Goal: Information Seeking & Learning: Learn about a topic

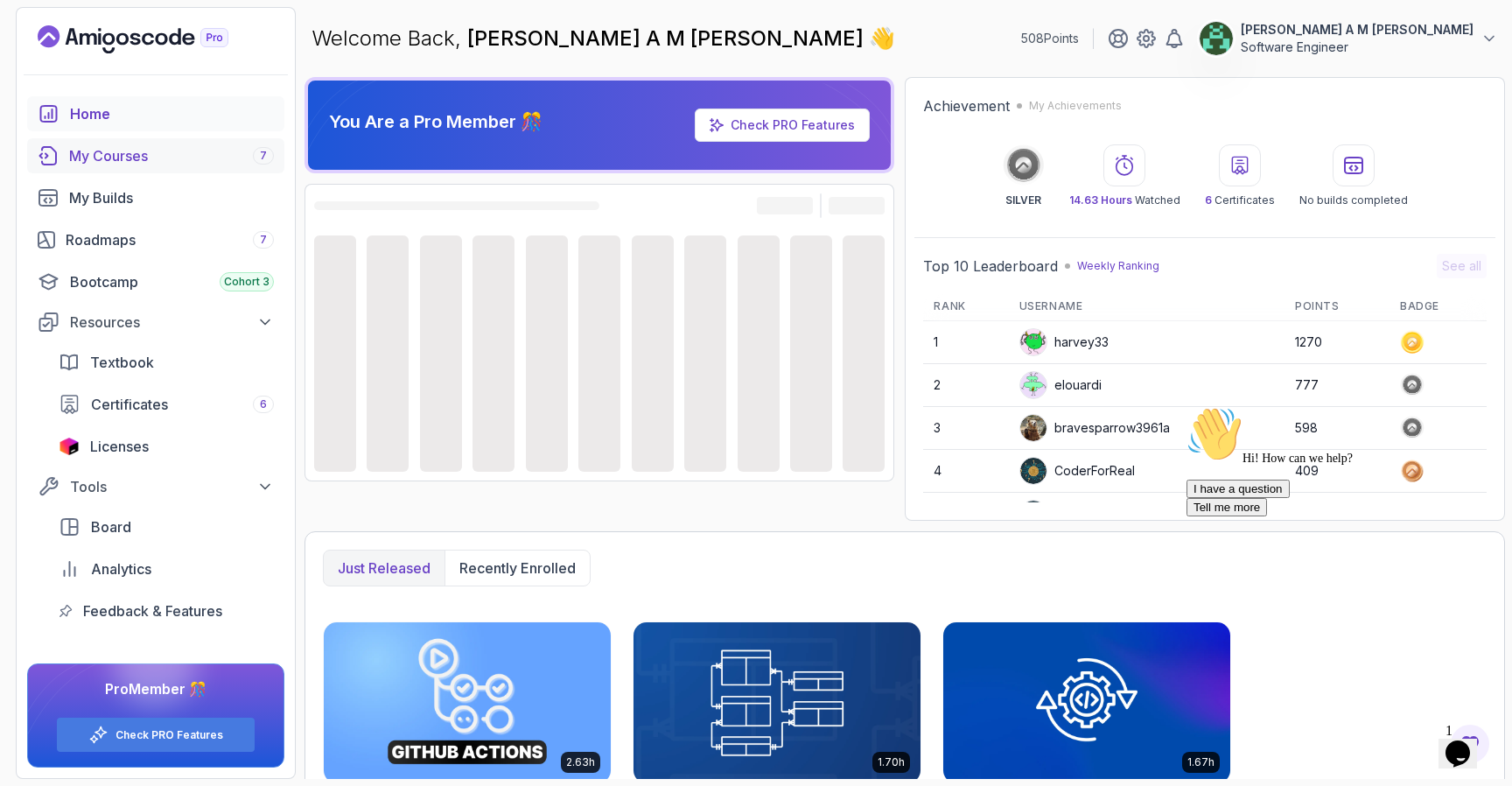
click at [155, 162] on div "My Courses 7" at bounding box center [172, 155] width 205 height 21
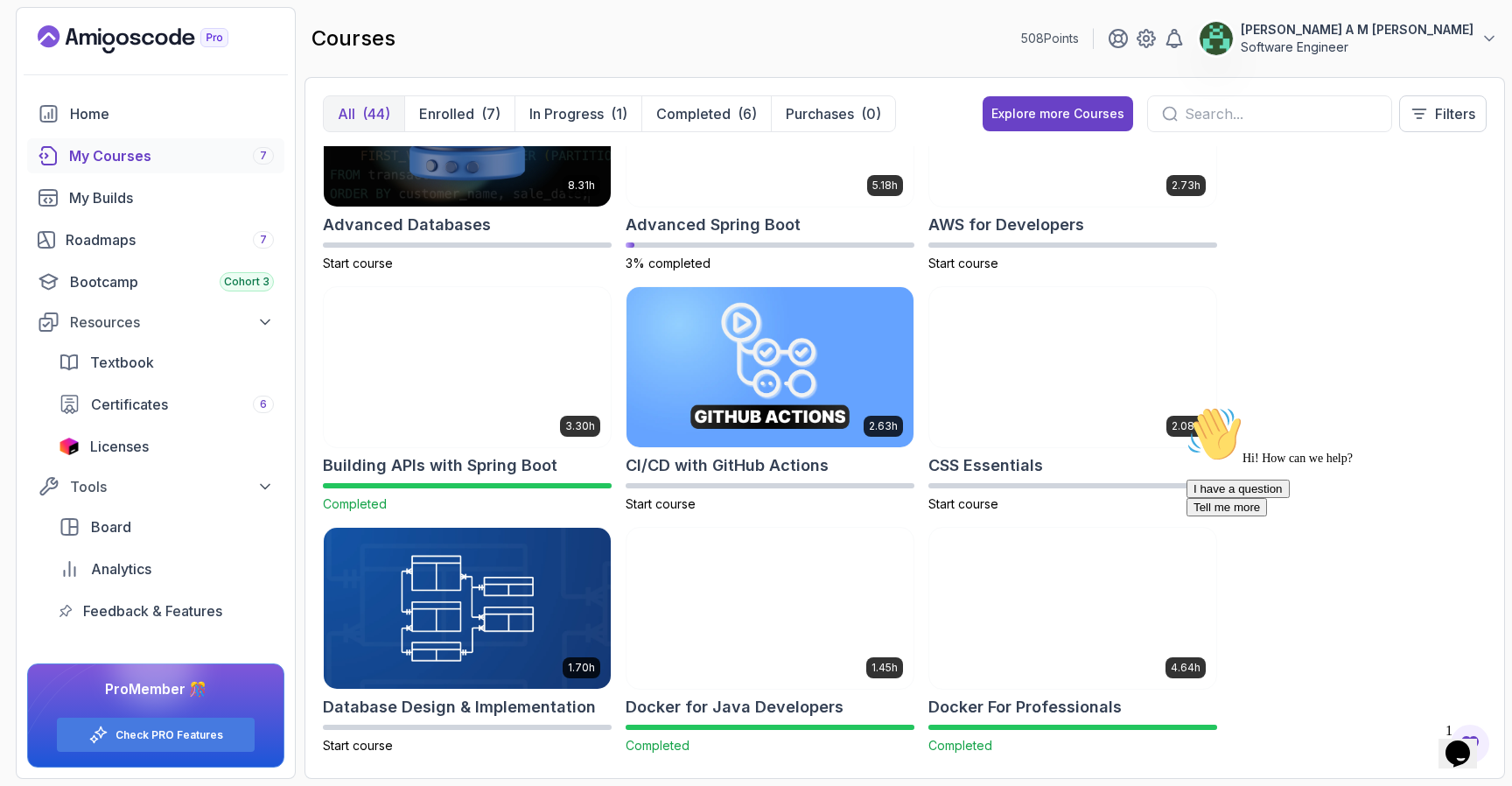
scroll to position [141, 0]
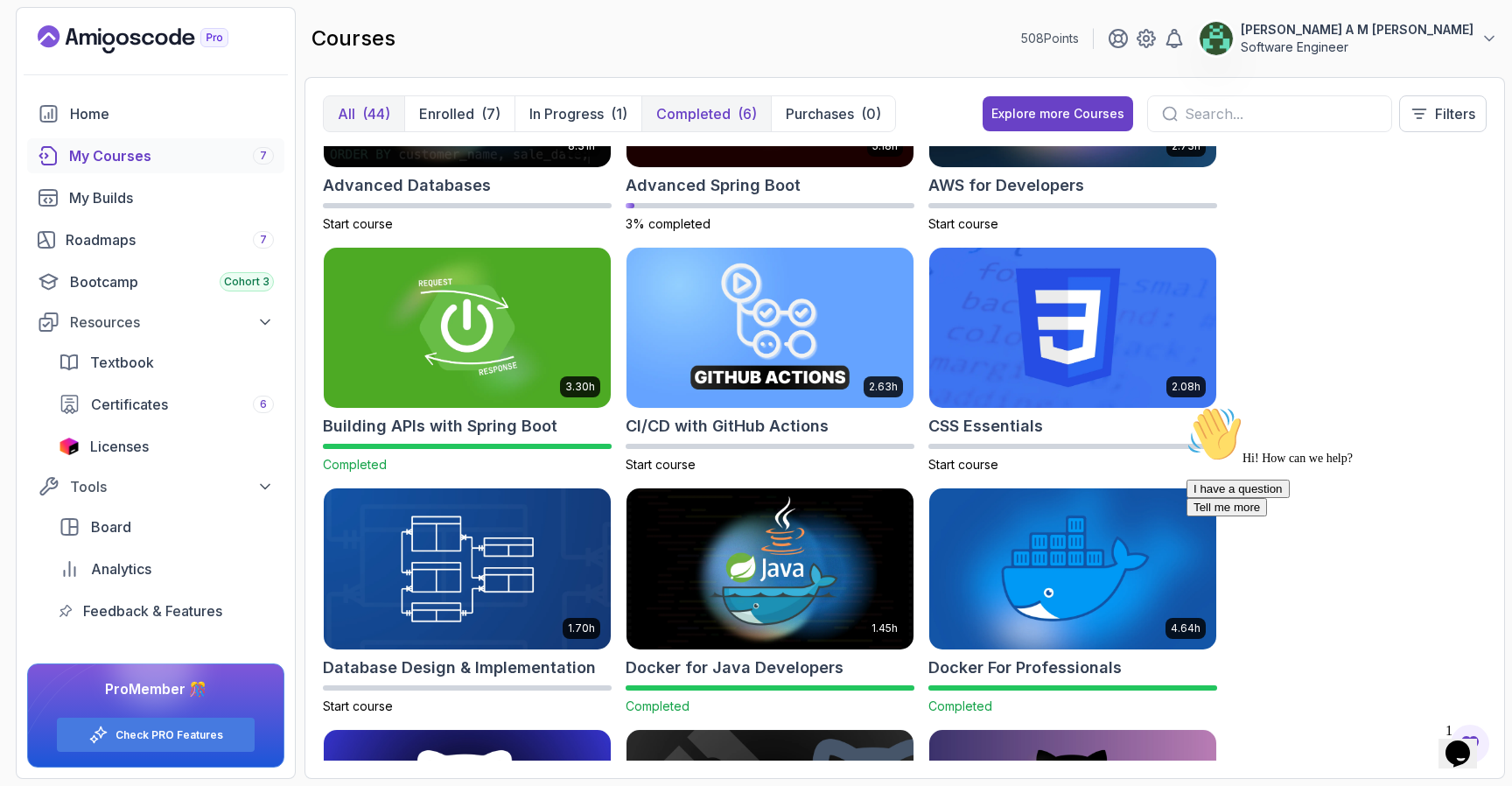
click at [711, 113] on p "Completed" at bounding box center [693, 113] width 75 height 21
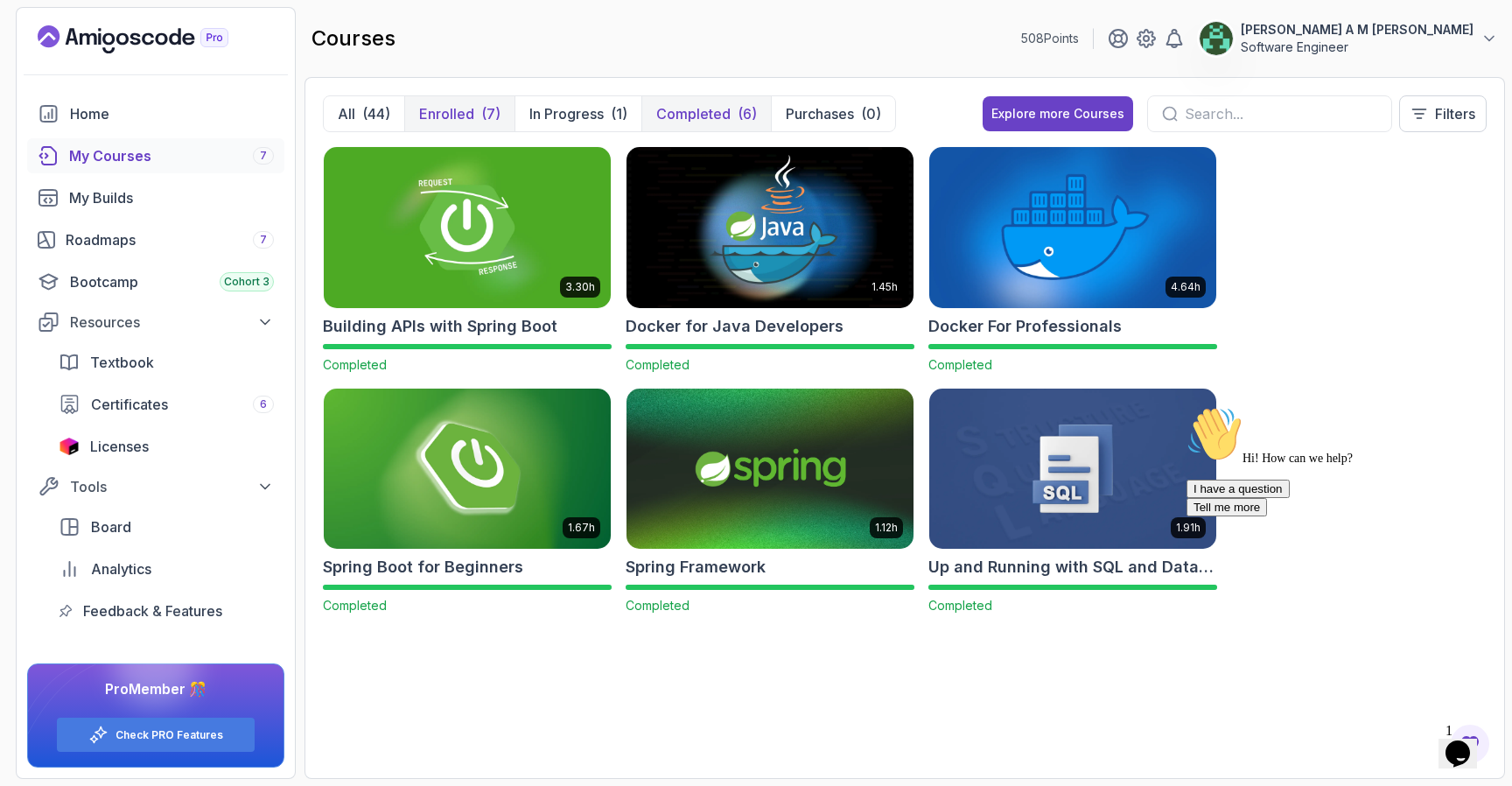
click at [456, 100] on button "Enrolled (7)" at bounding box center [459, 113] width 111 height 35
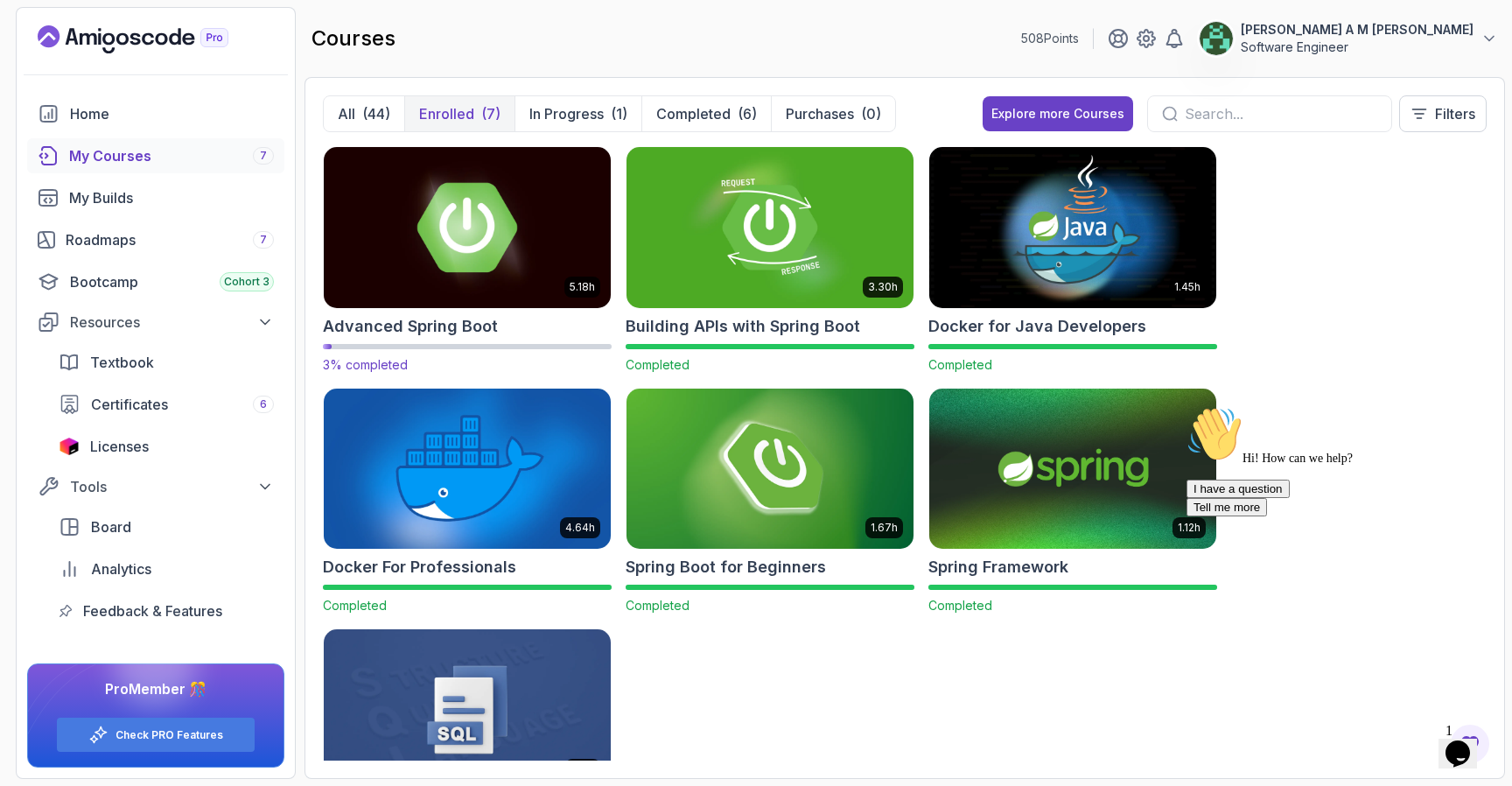
click at [525, 288] on img at bounding box center [467, 227] width 301 height 169
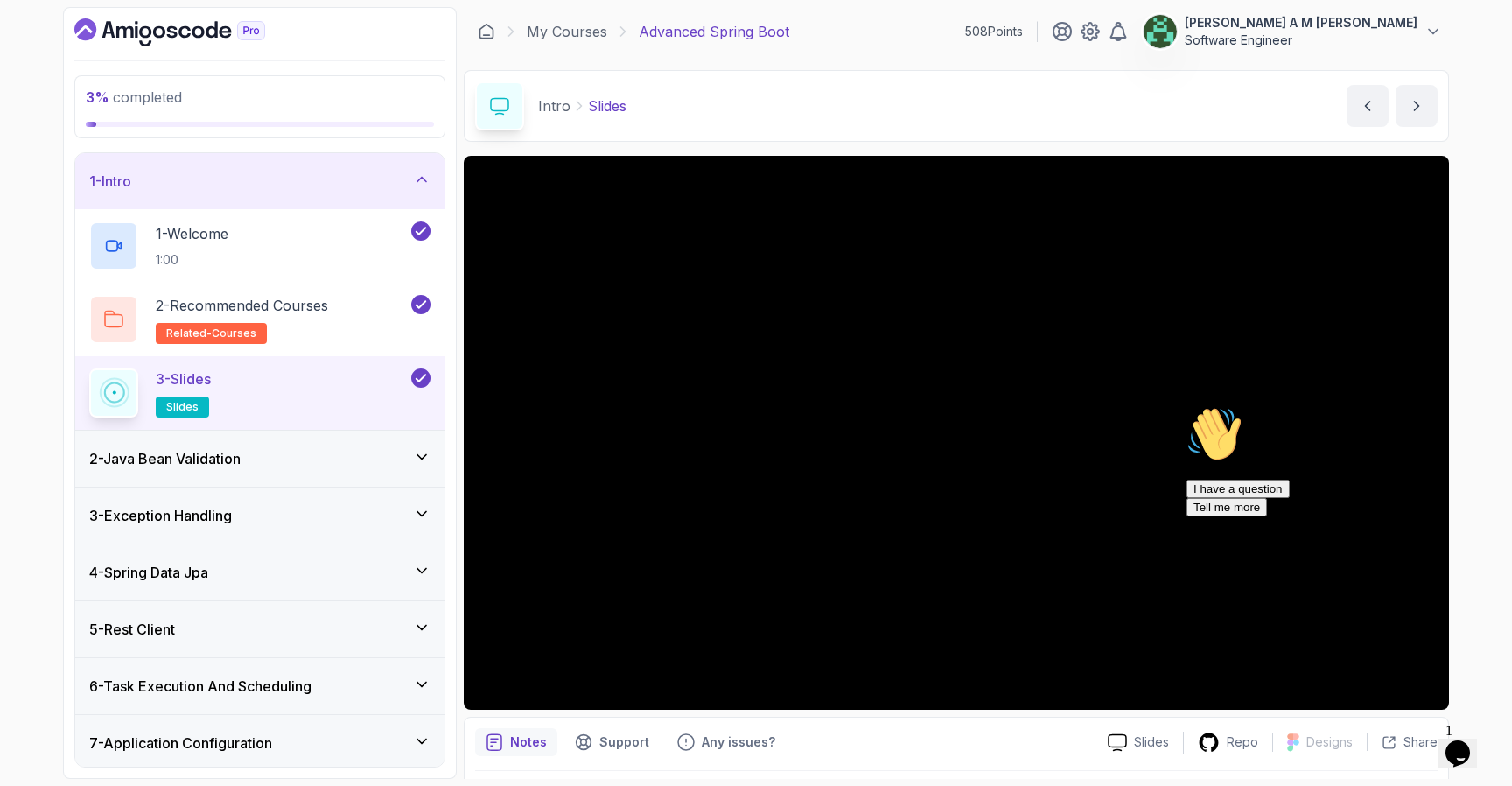
click at [343, 181] on div "1 - Intro" at bounding box center [260, 181] width 341 height 21
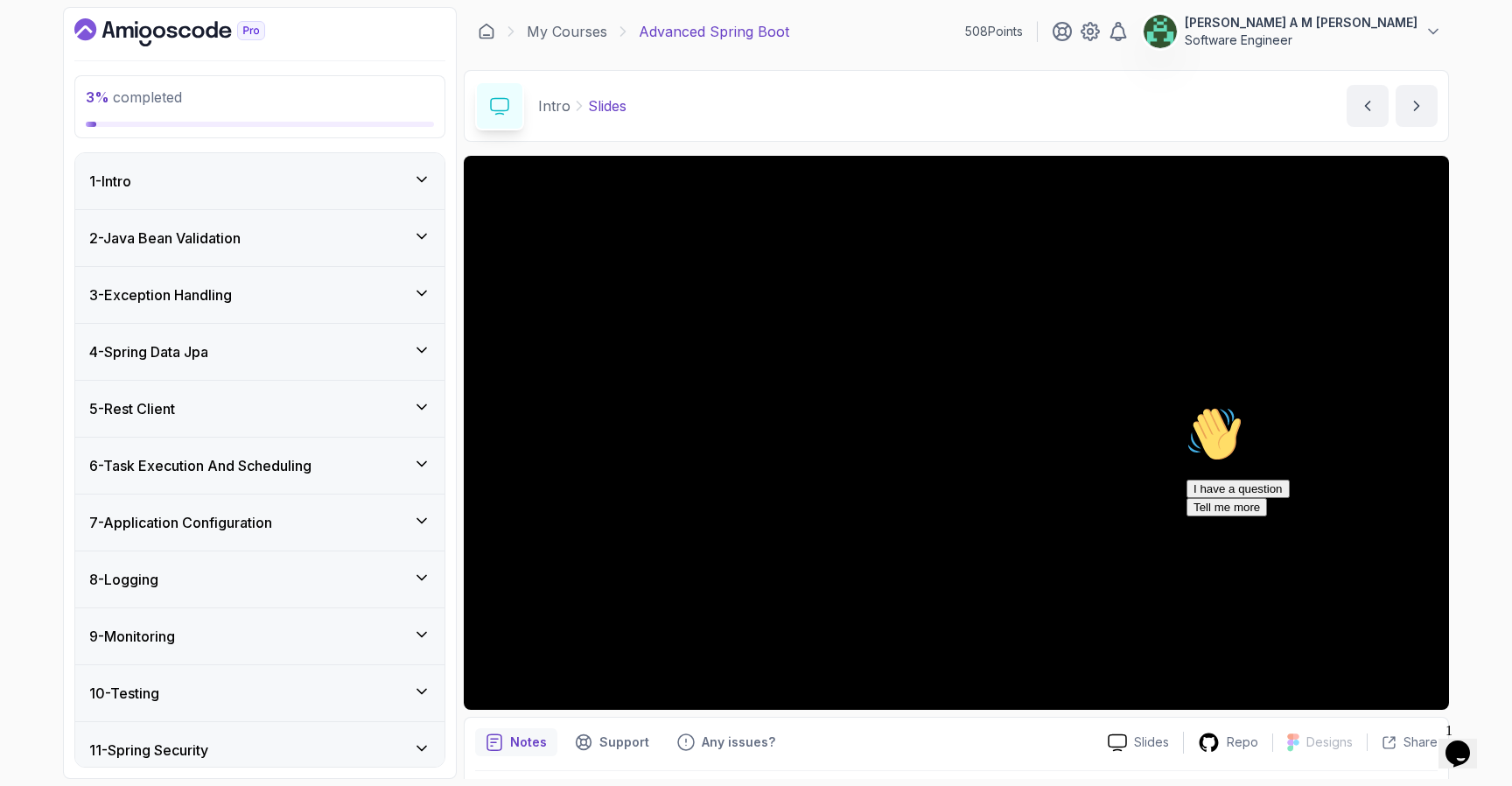
click at [315, 254] on div "2 - Java Bean Validation" at bounding box center [260, 238] width 369 height 56
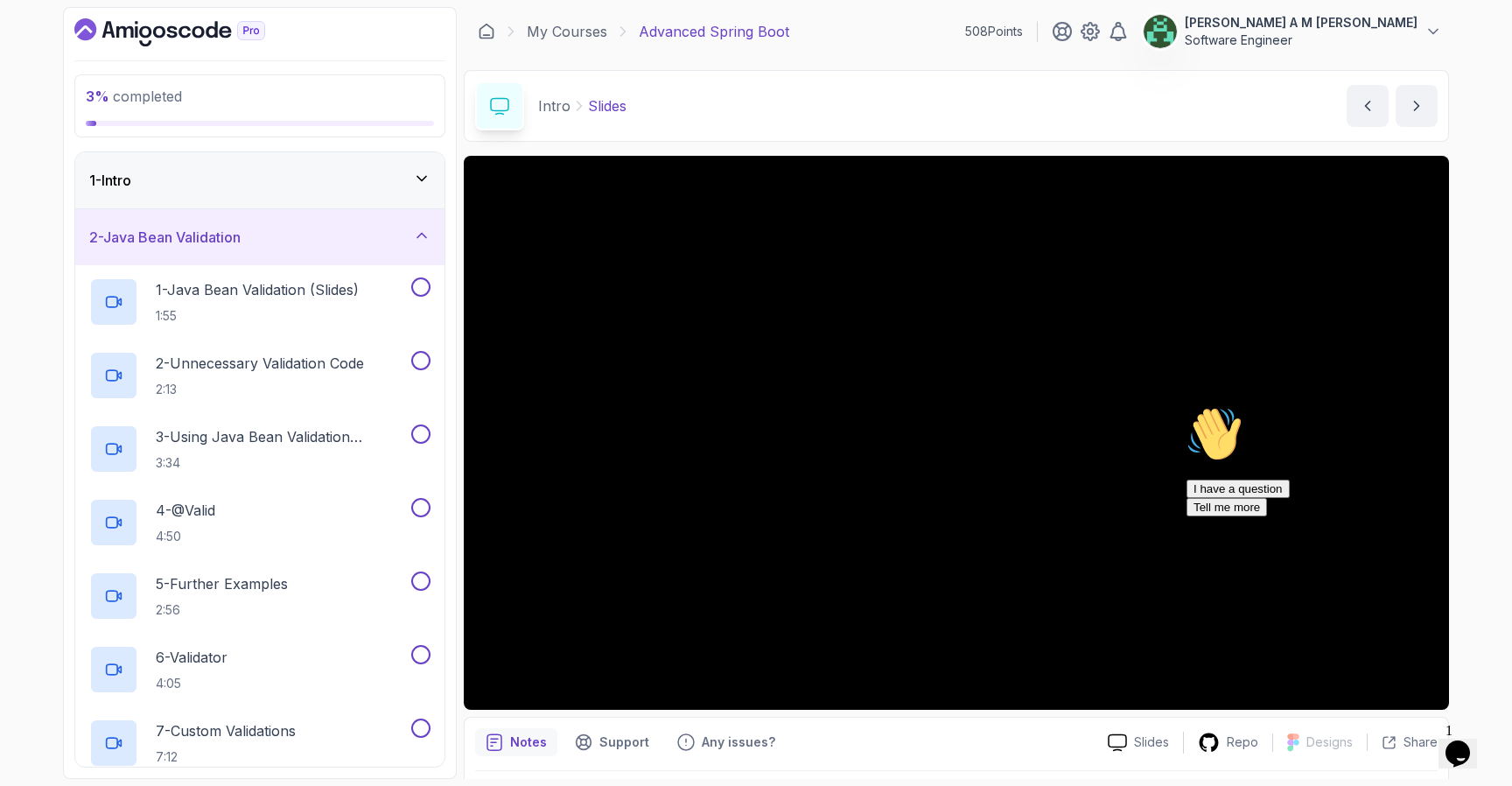
click at [365, 243] on div "2 - Java Bean Validation" at bounding box center [260, 237] width 341 height 21
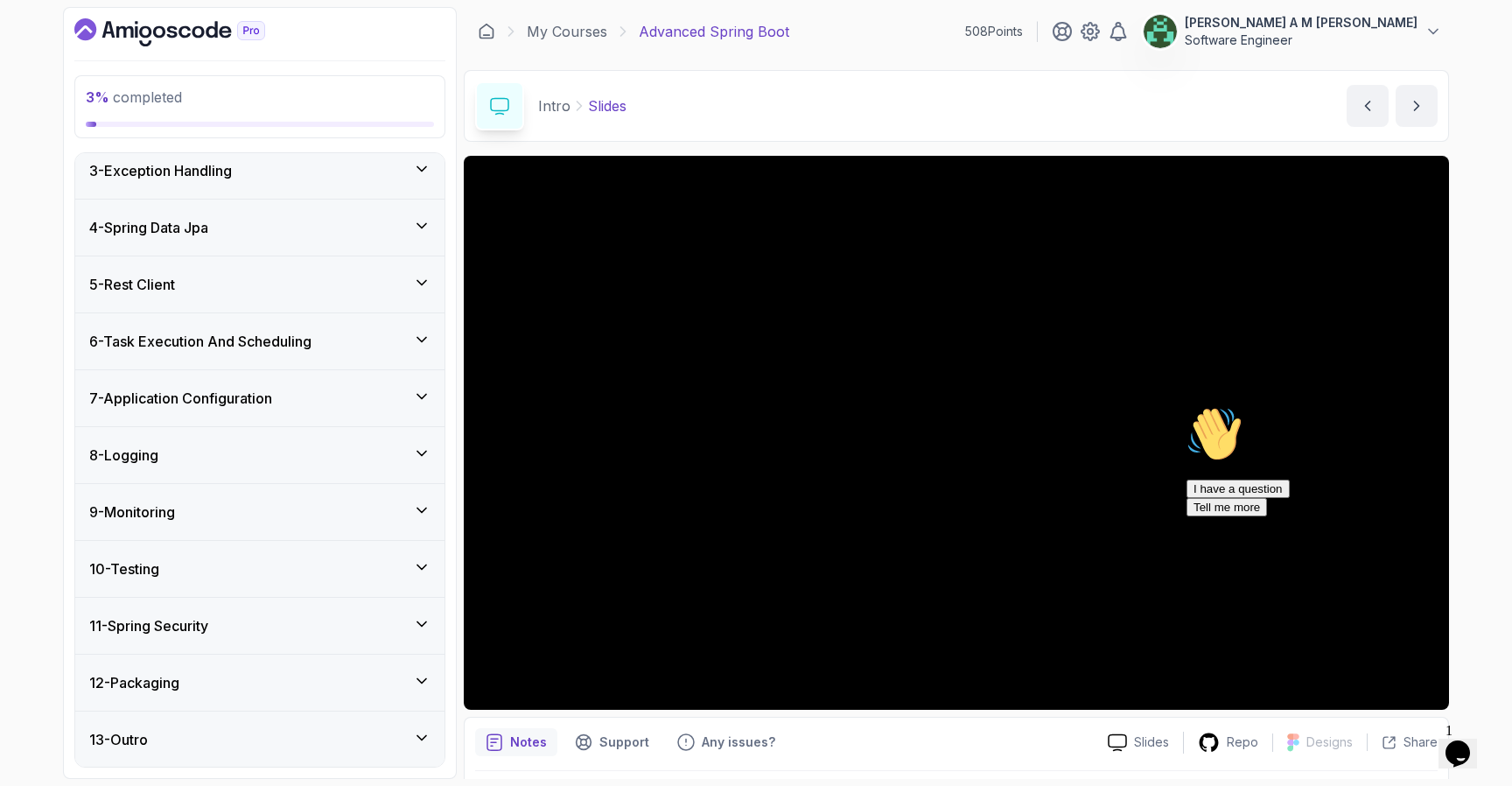
scroll to position [125, 0]
click at [582, 26] on link "My Courses" at bounding box center [566, 31] width 80 height 21
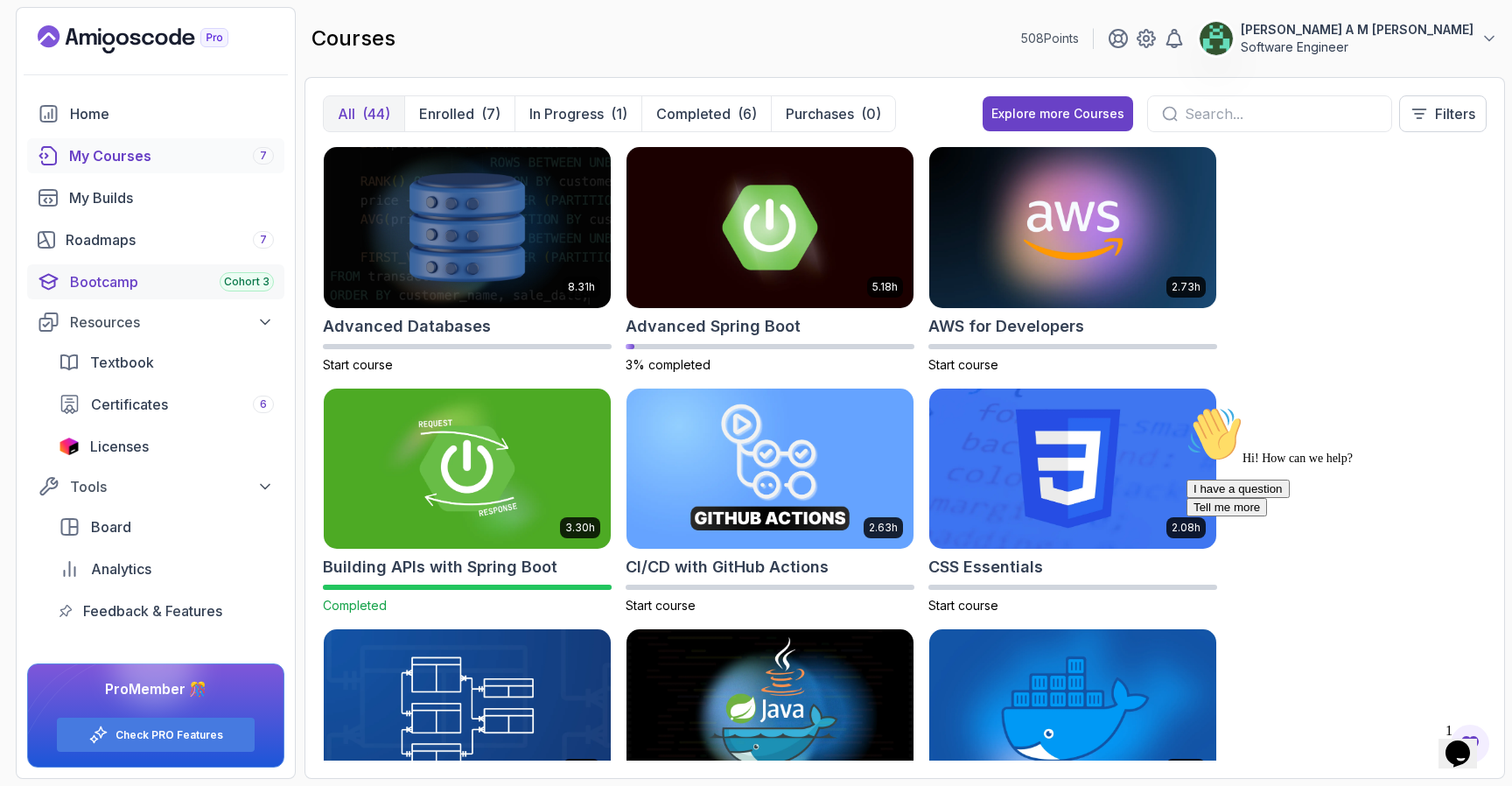
click at [158, 282] on div "Bootcamp Cohort 3" at bounding box center [172, 281] width 204 height 21
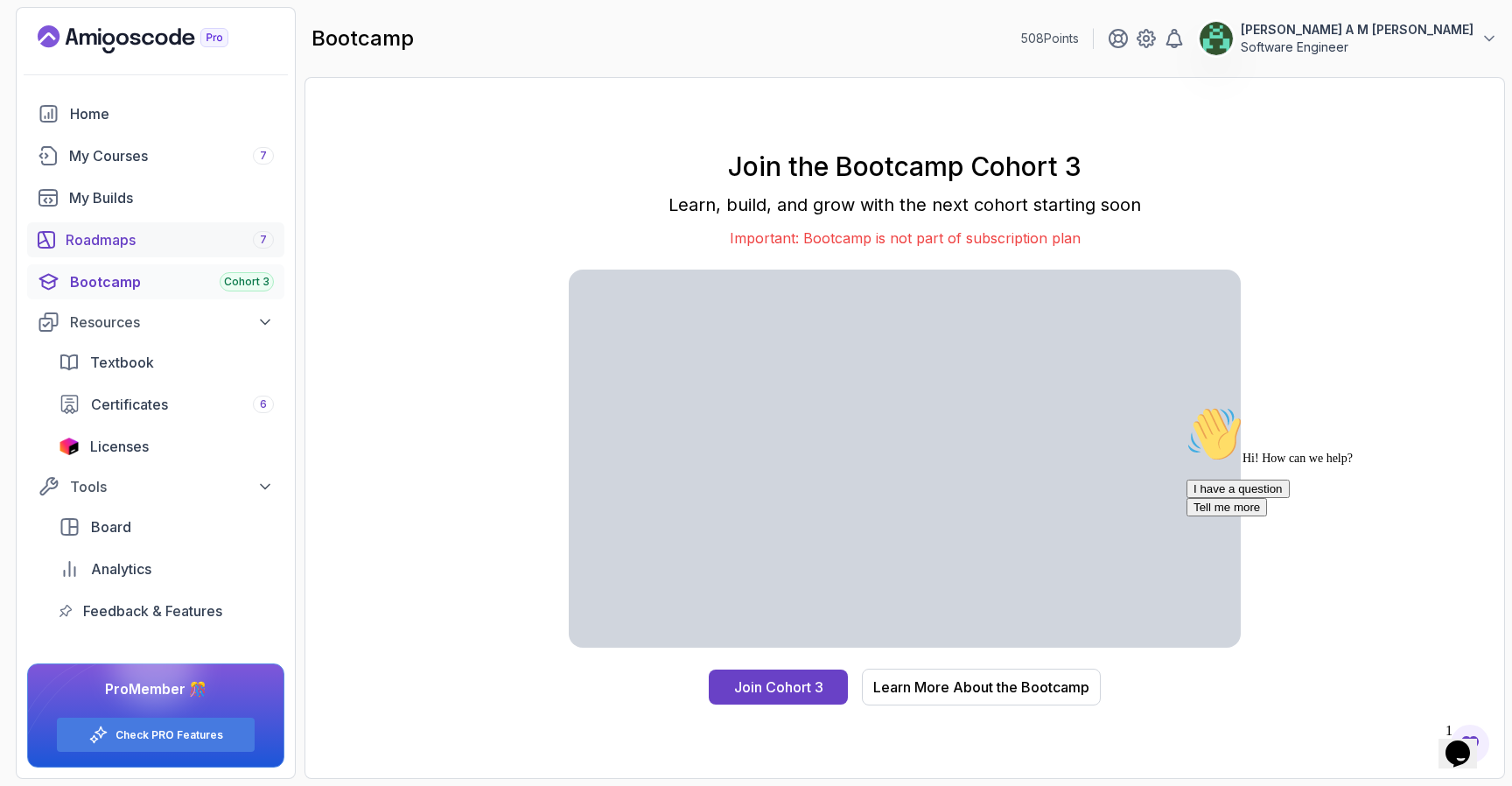
click at [152, 238] on div "Roadmaps 7" at bounding box center [170, 240] width 208 height 21
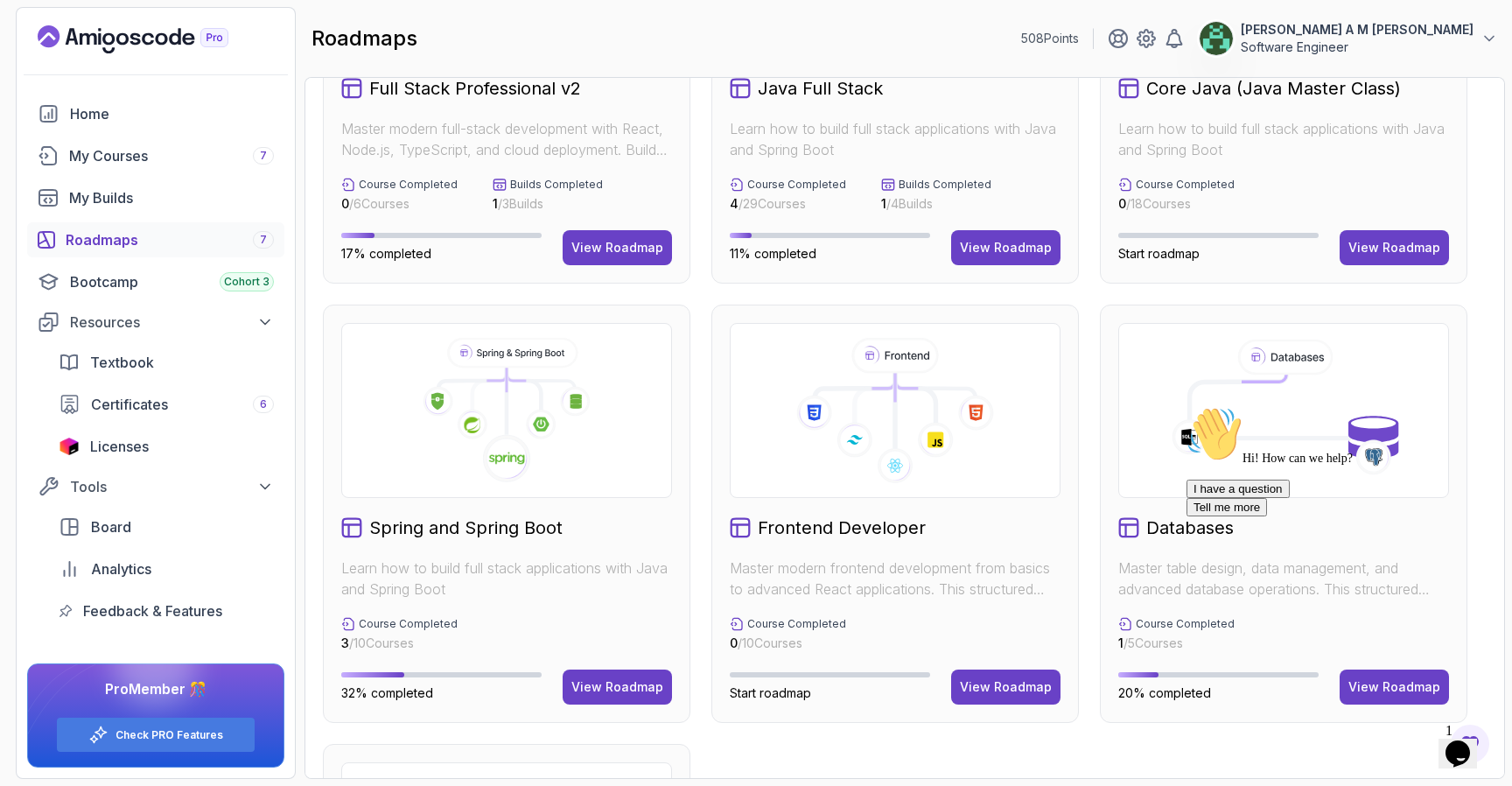
scroll to position [232, 0]
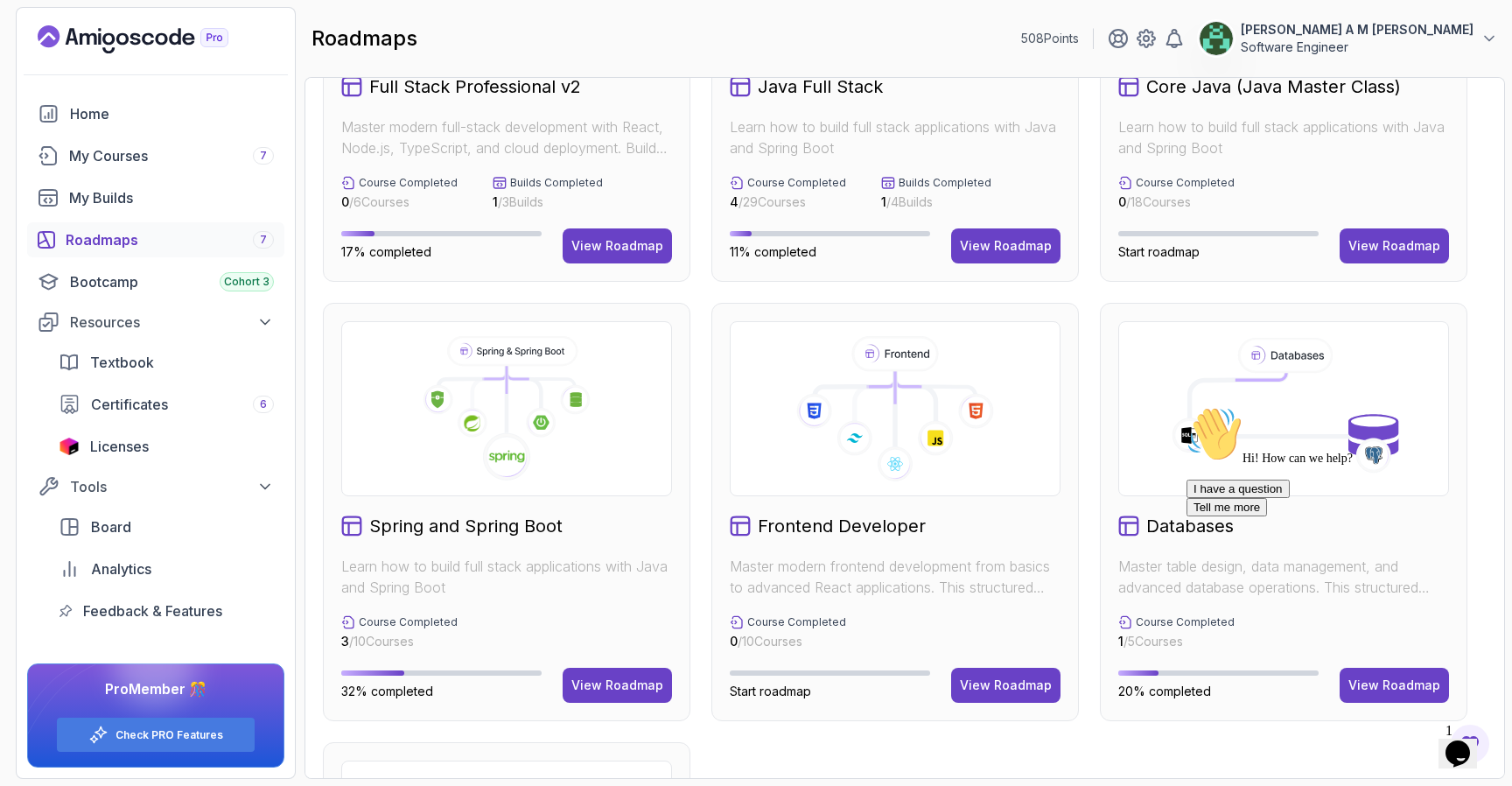
click at [531, 409] on icon at bounding box center [541, 422] width 30 height 30
click at [616, 683] on div "View Roadmap" at bounding box center [617, 685] width 92 height 18
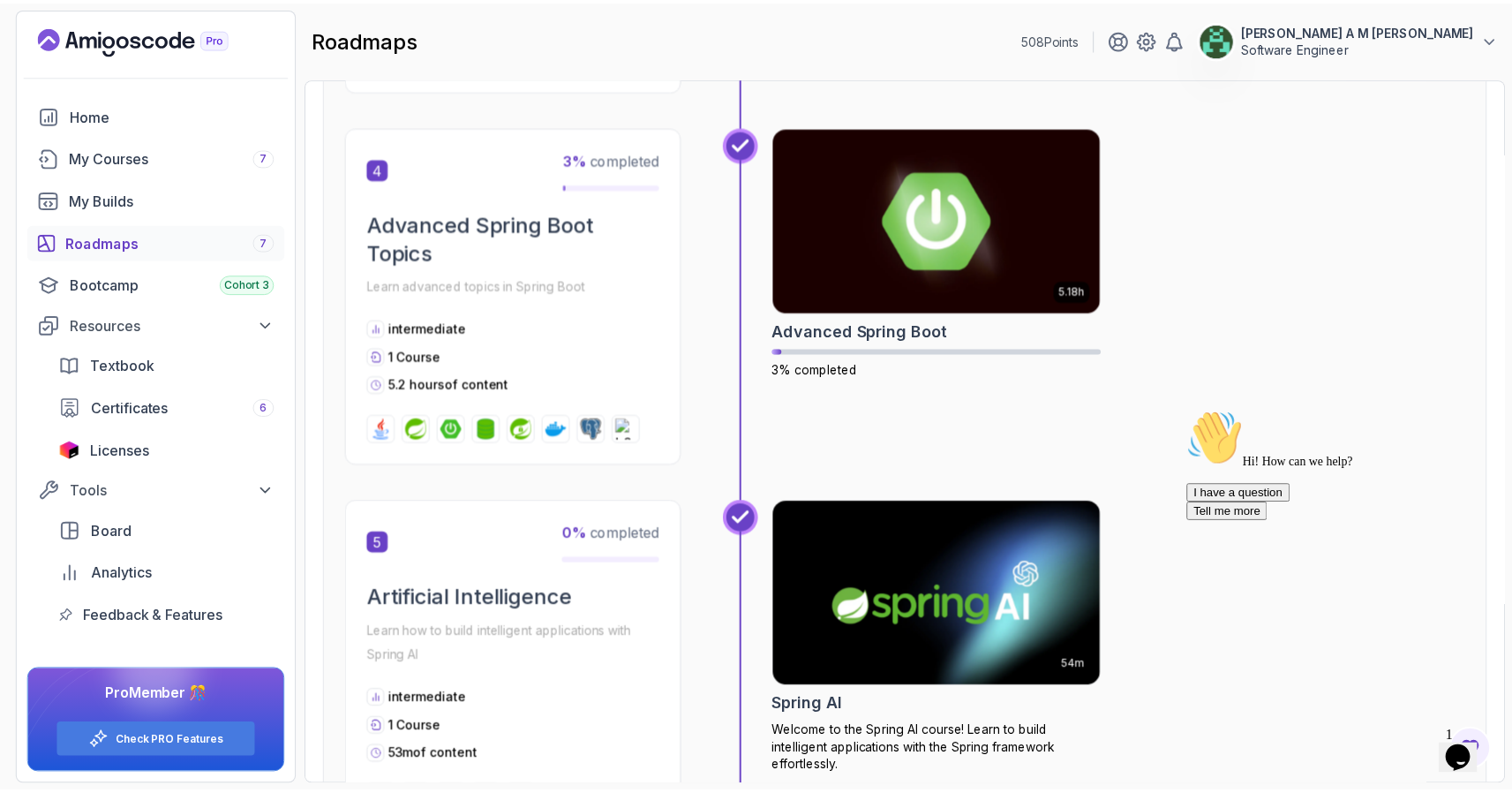
scroll to position [1522, 0]
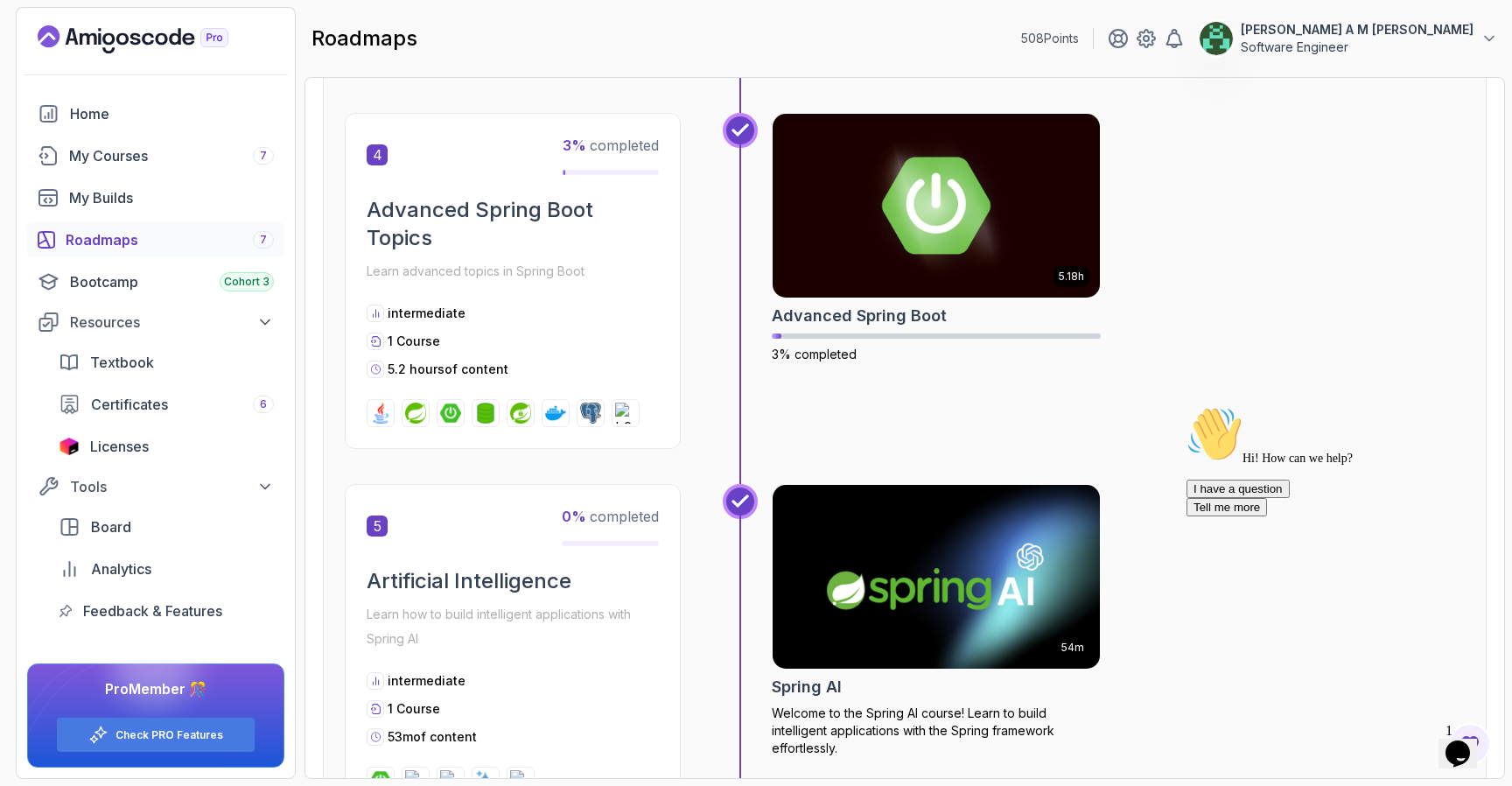
click at [943, 578] on img at bounding box center [936, 577] width 344 height 193
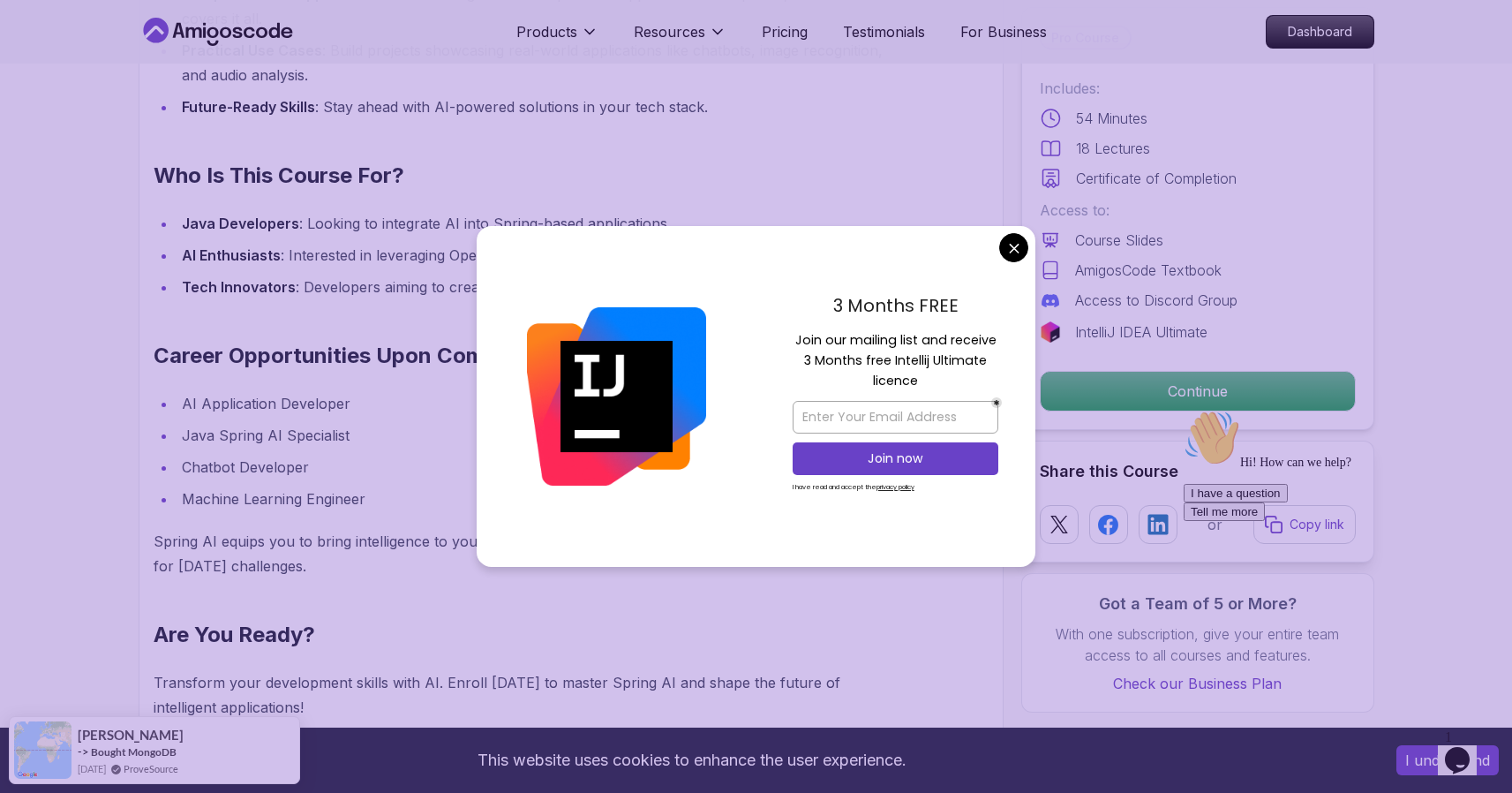
scroll to position [1593, 0]
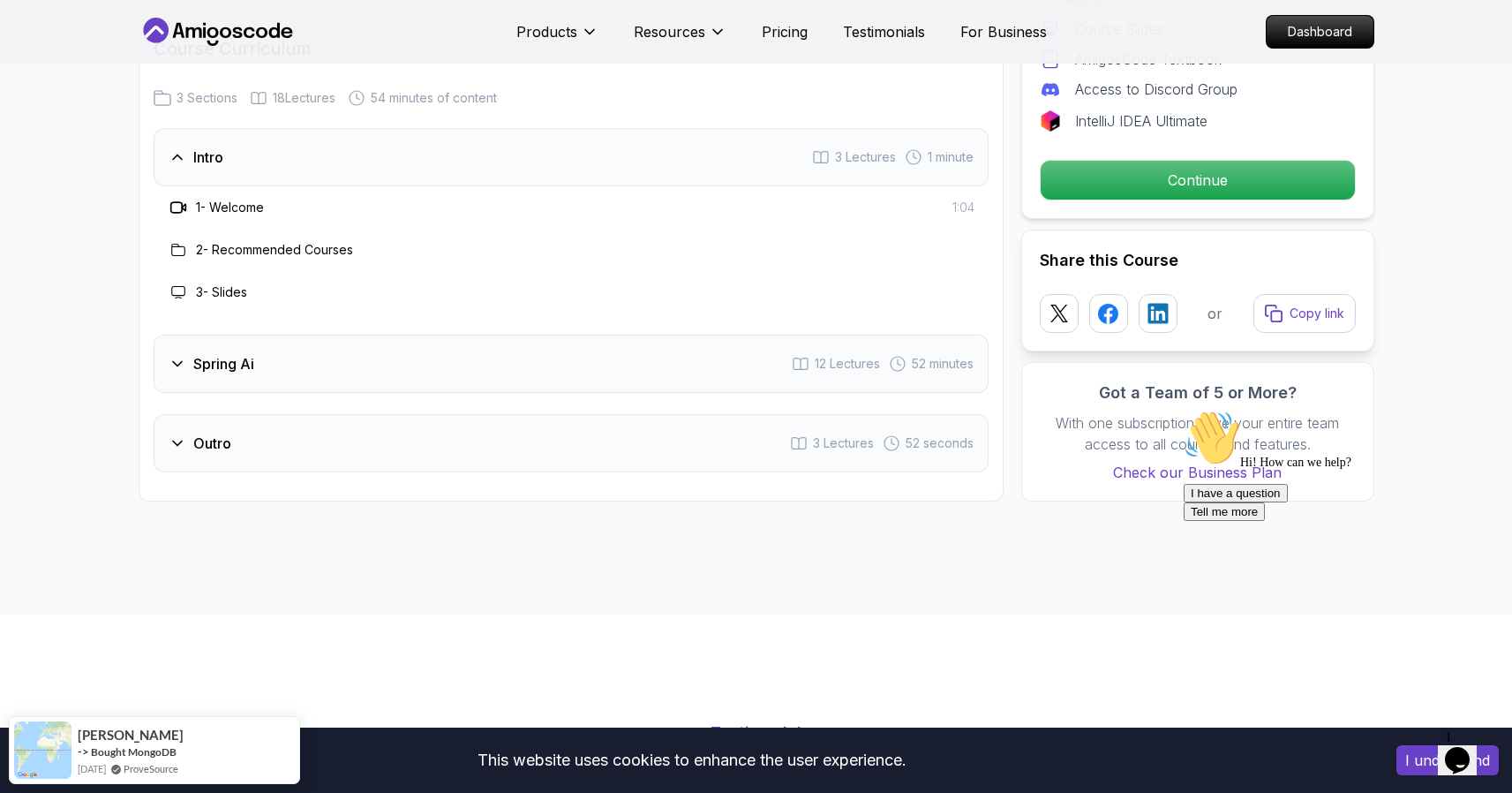
scroll to position [2262, 0]
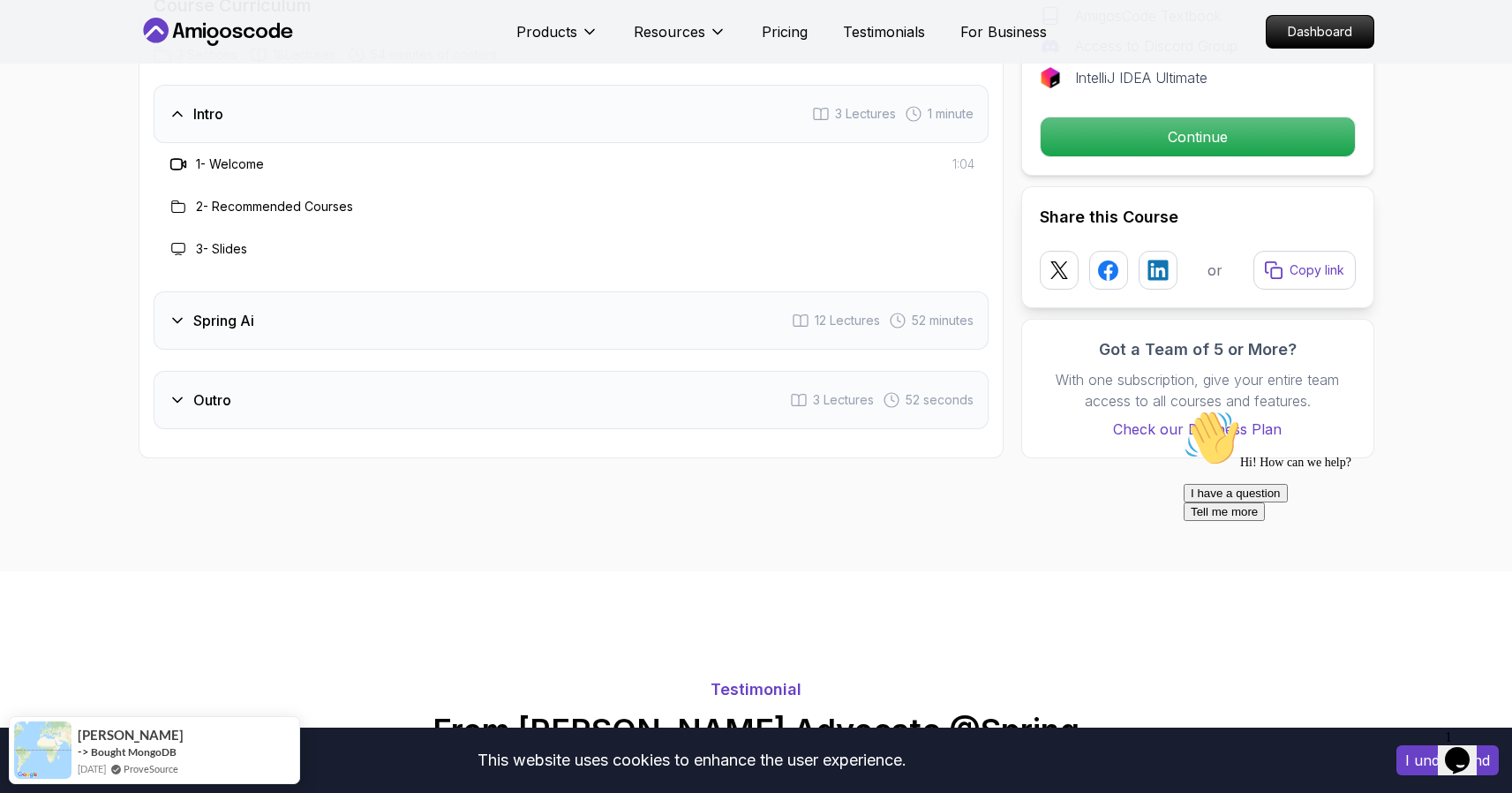
click at [526, 322] on div "Spring Ai 12 Lectures 52 minutes" at bounding box center [570, 320] width 835 height 59
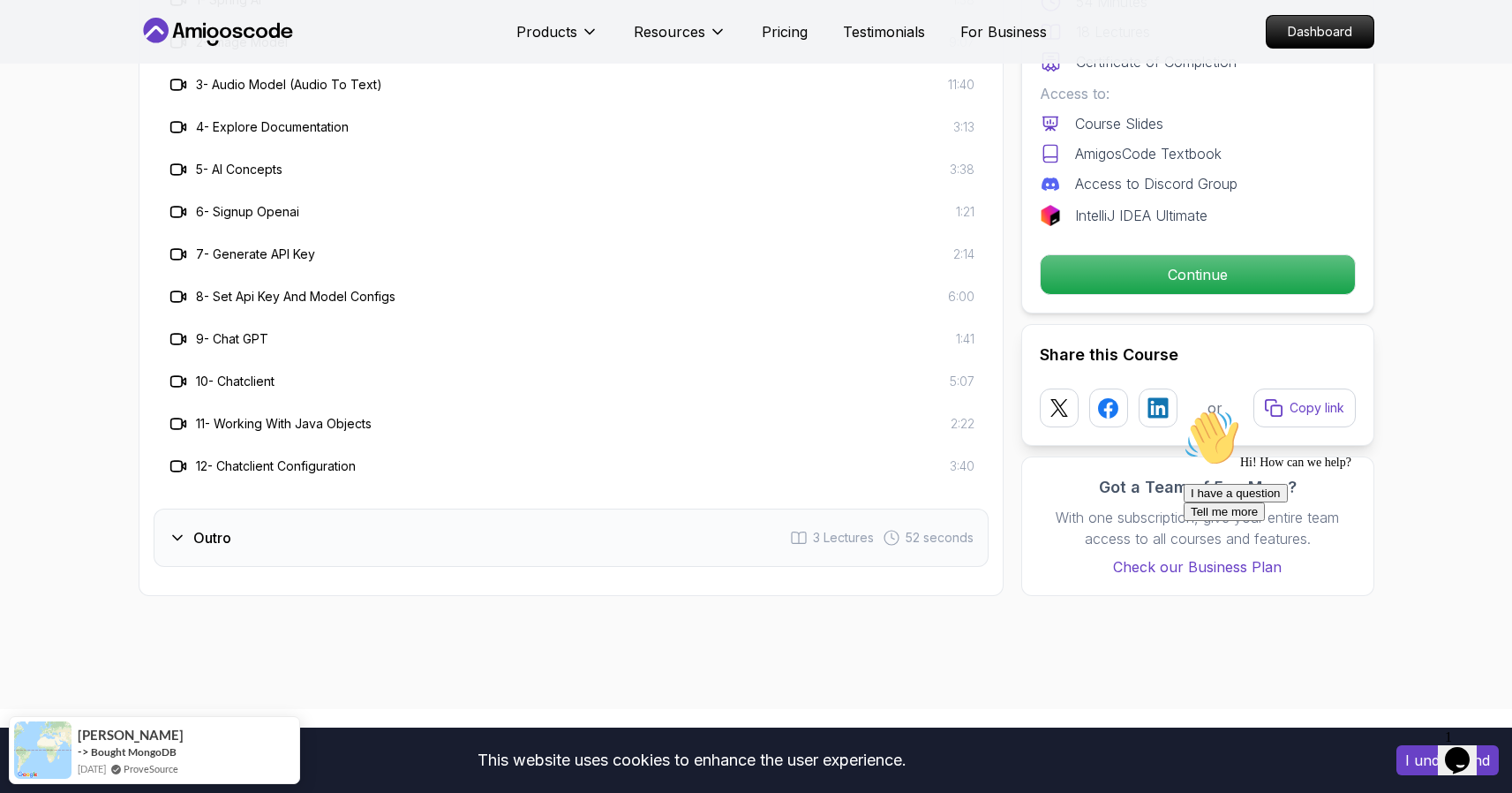
scroll to position [2509, 0]
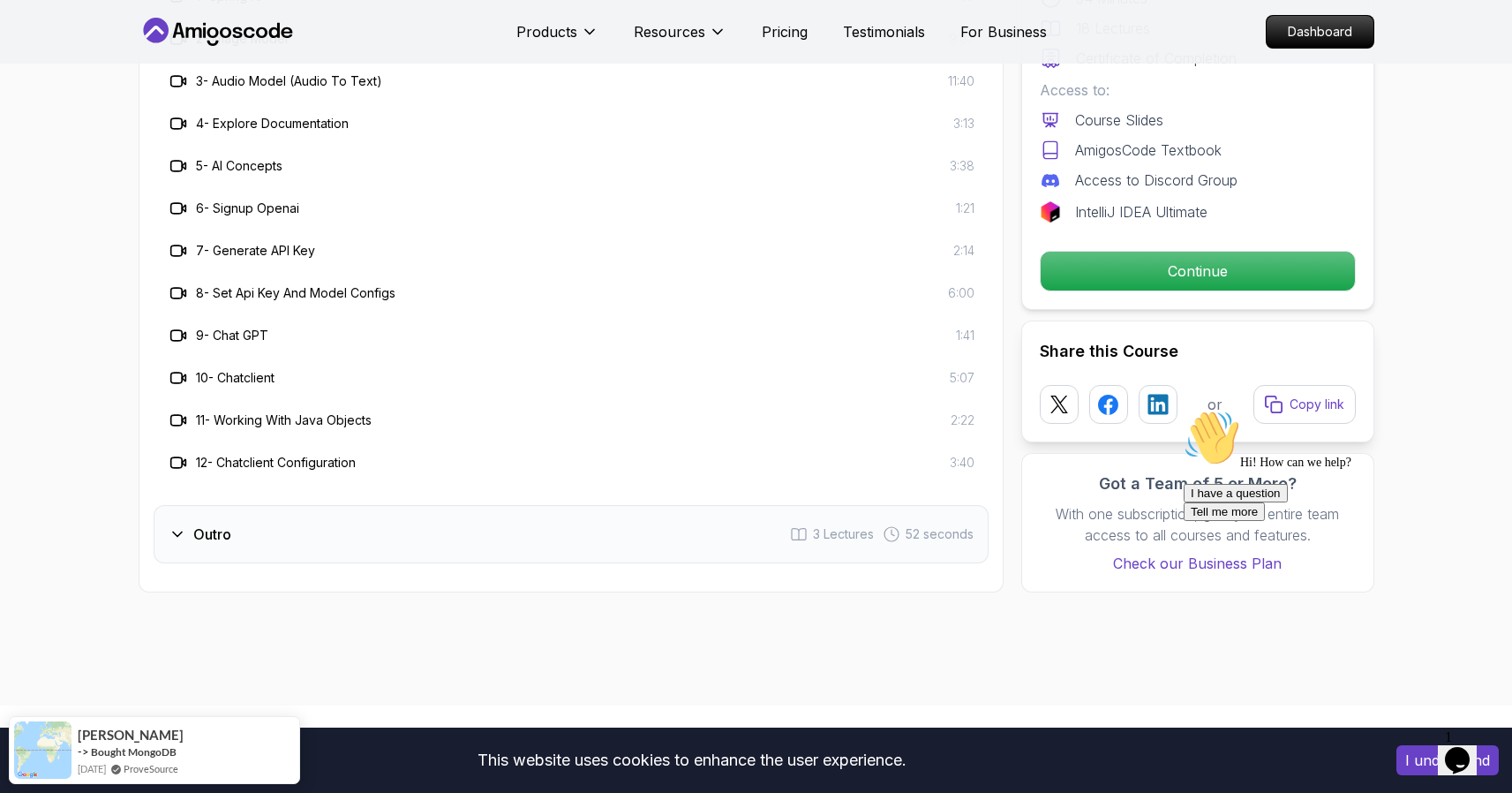
click at [391, 541] on div "Outro 3 Lectures 52 seconds" at bounding box center [570, 534] width 835 height 59
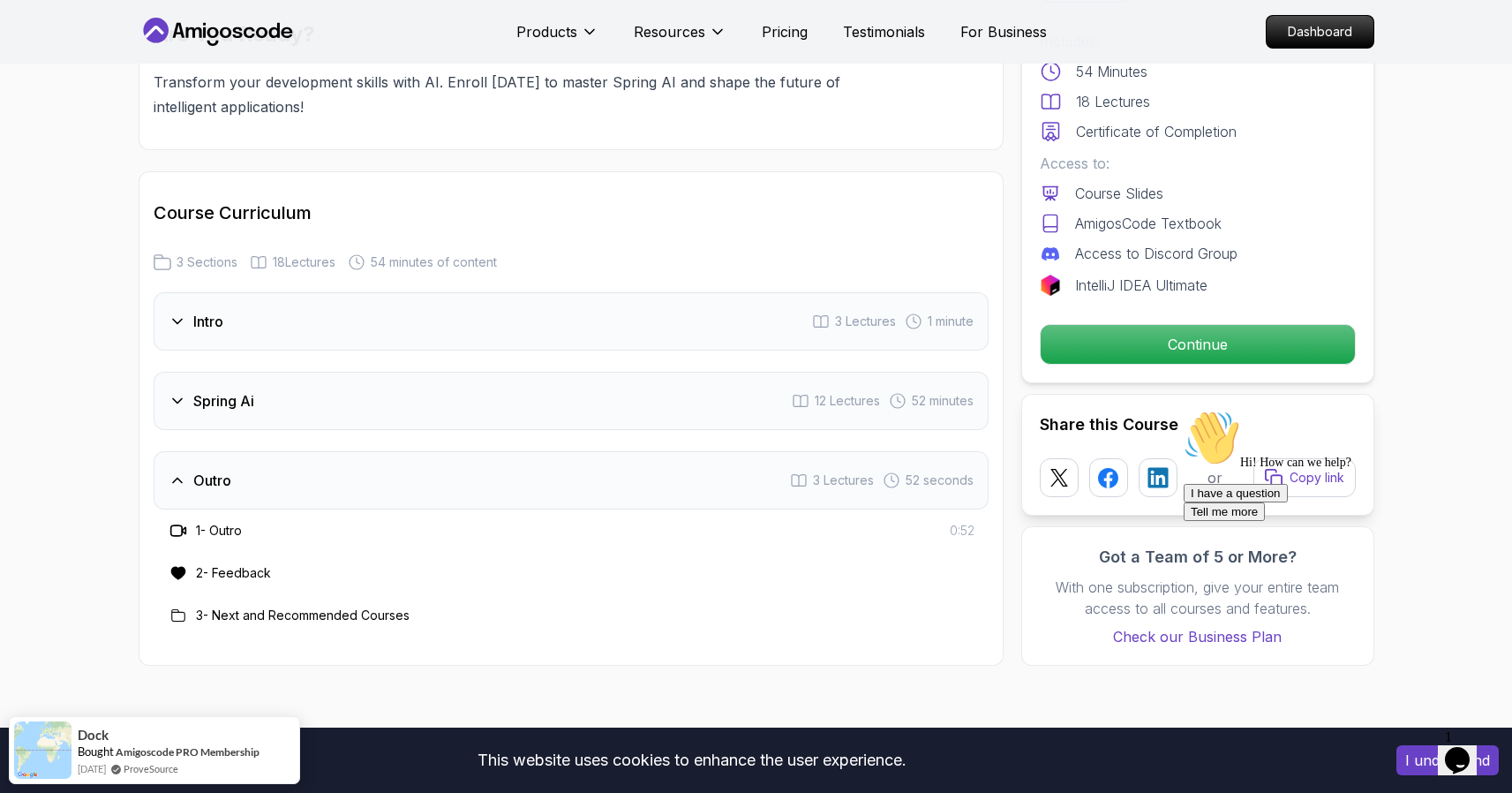
scroll to position [1942, 0]
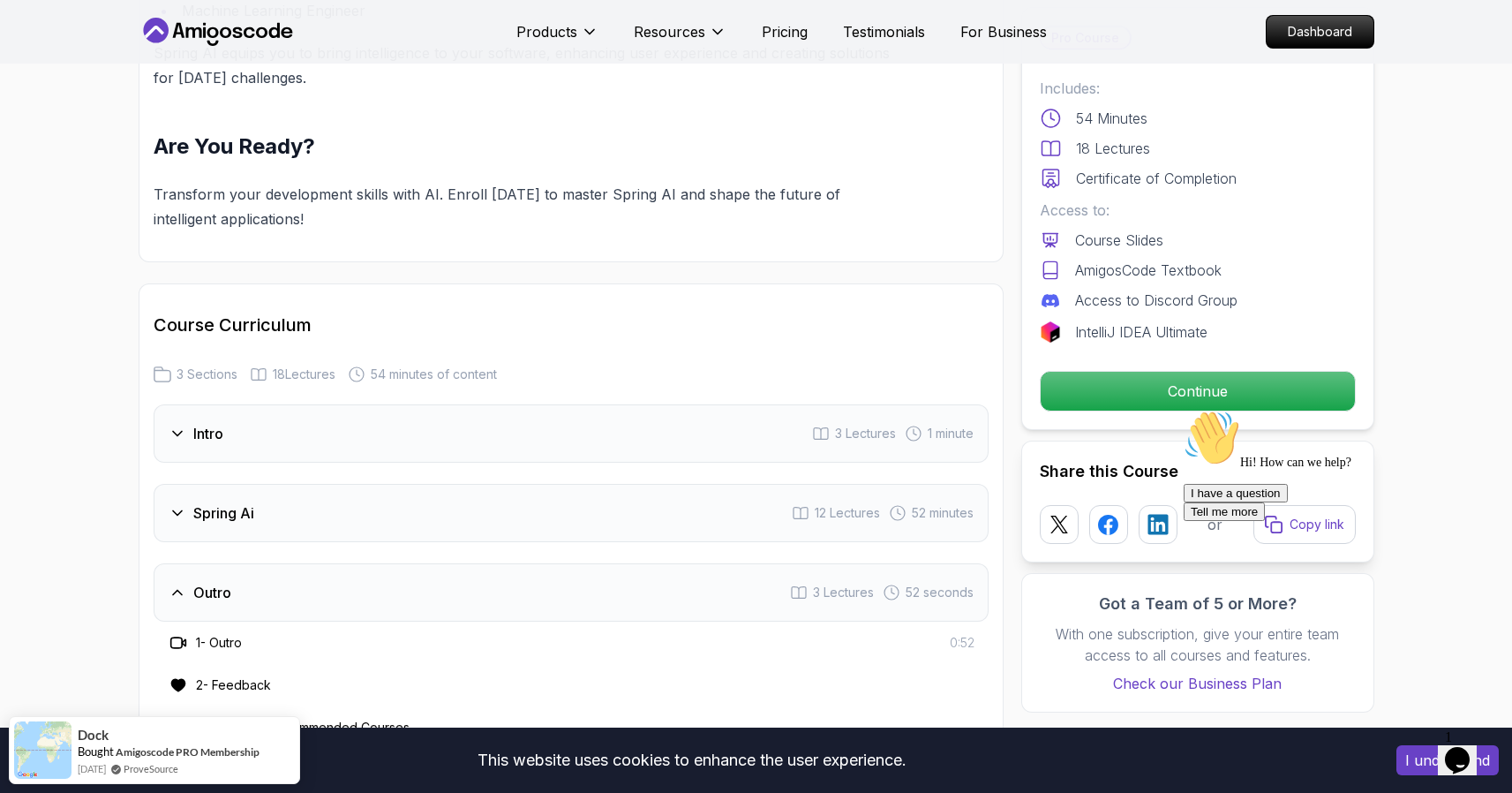
click at [400, 495] on div "Spring Ai 12 Lectures 52 minutes" at bounding box center [570, 513] width 835 height 59
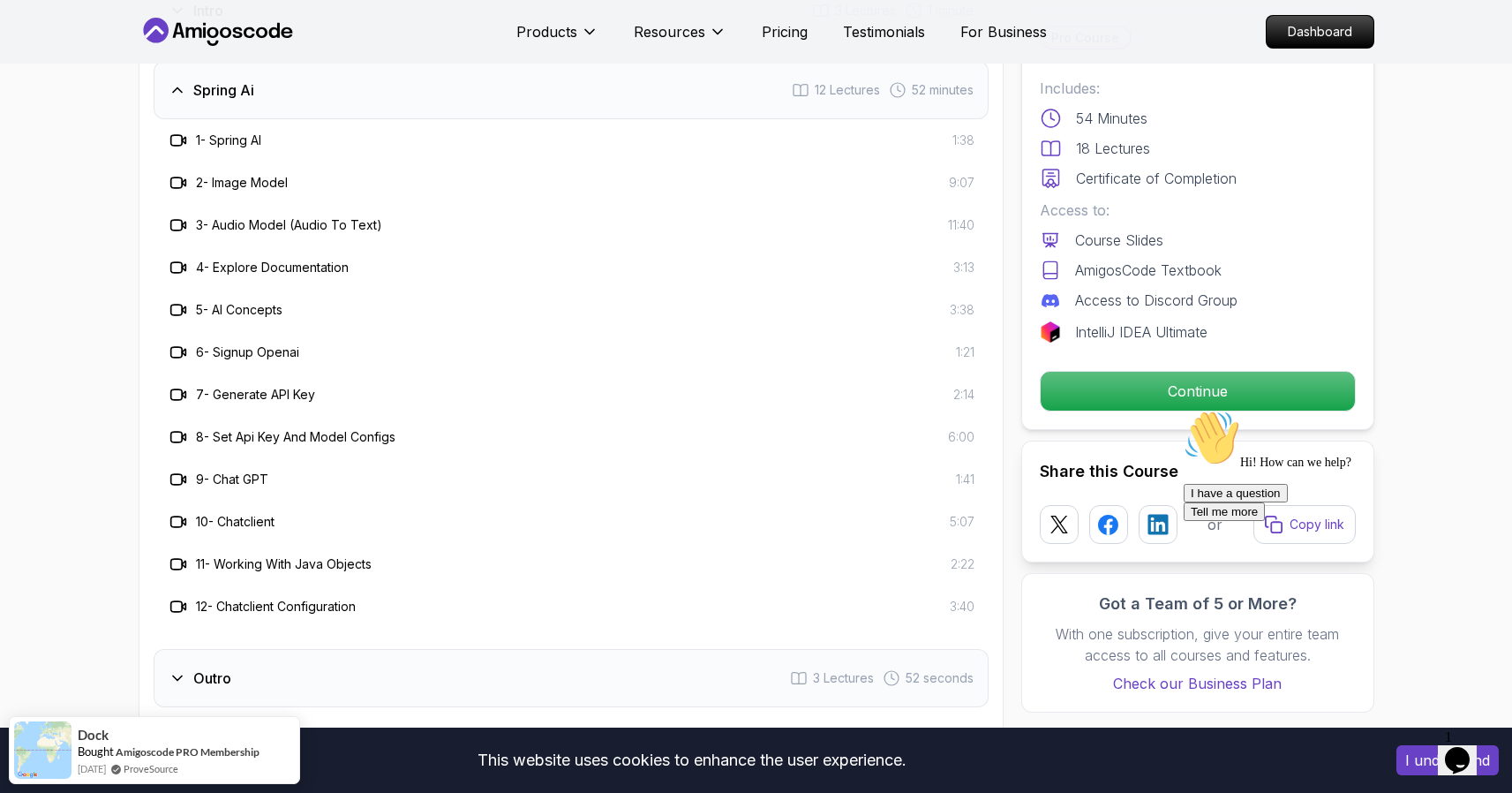
scroll to position [2402, 0]
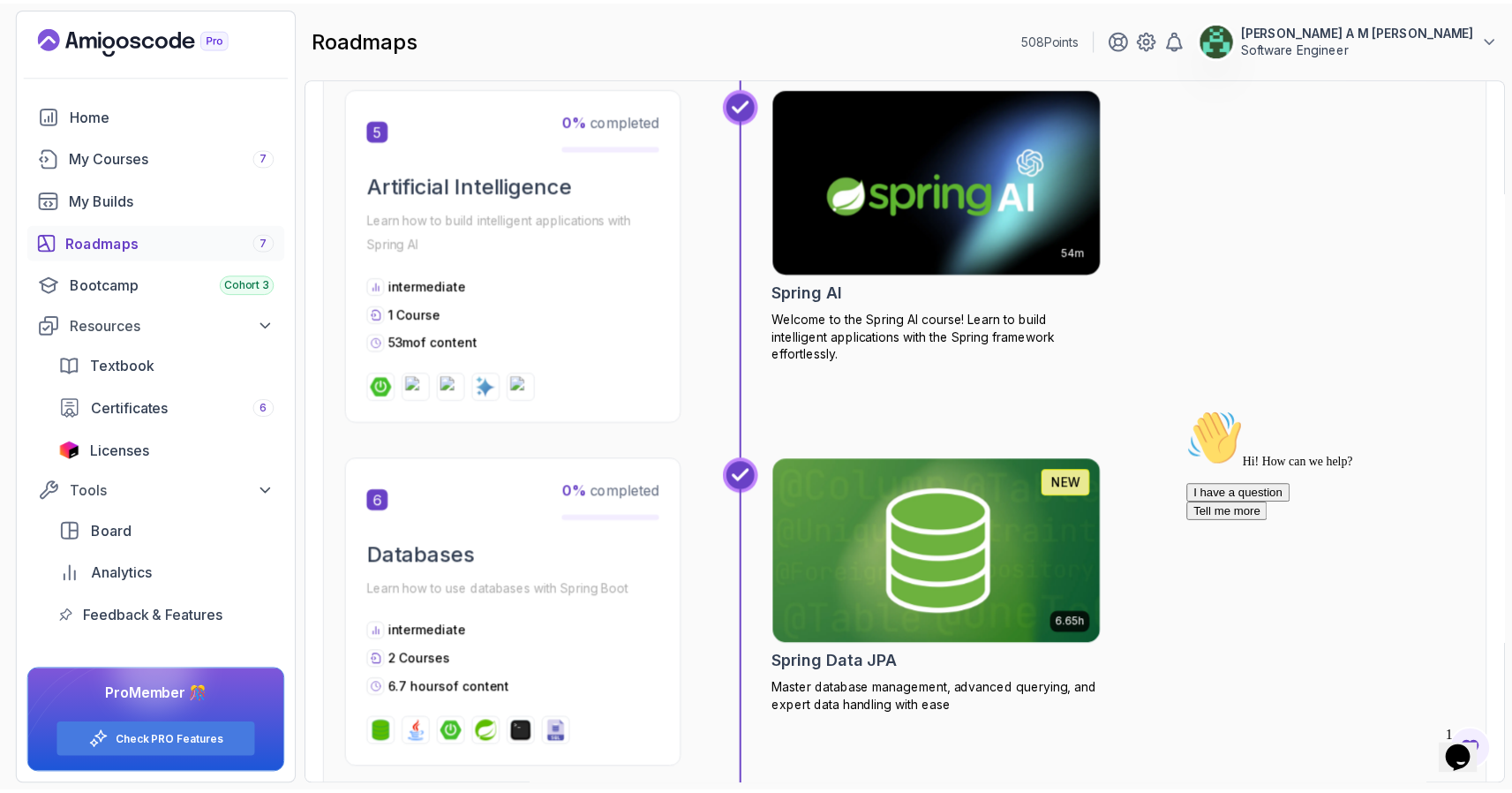
scroll to position [2090, 0]
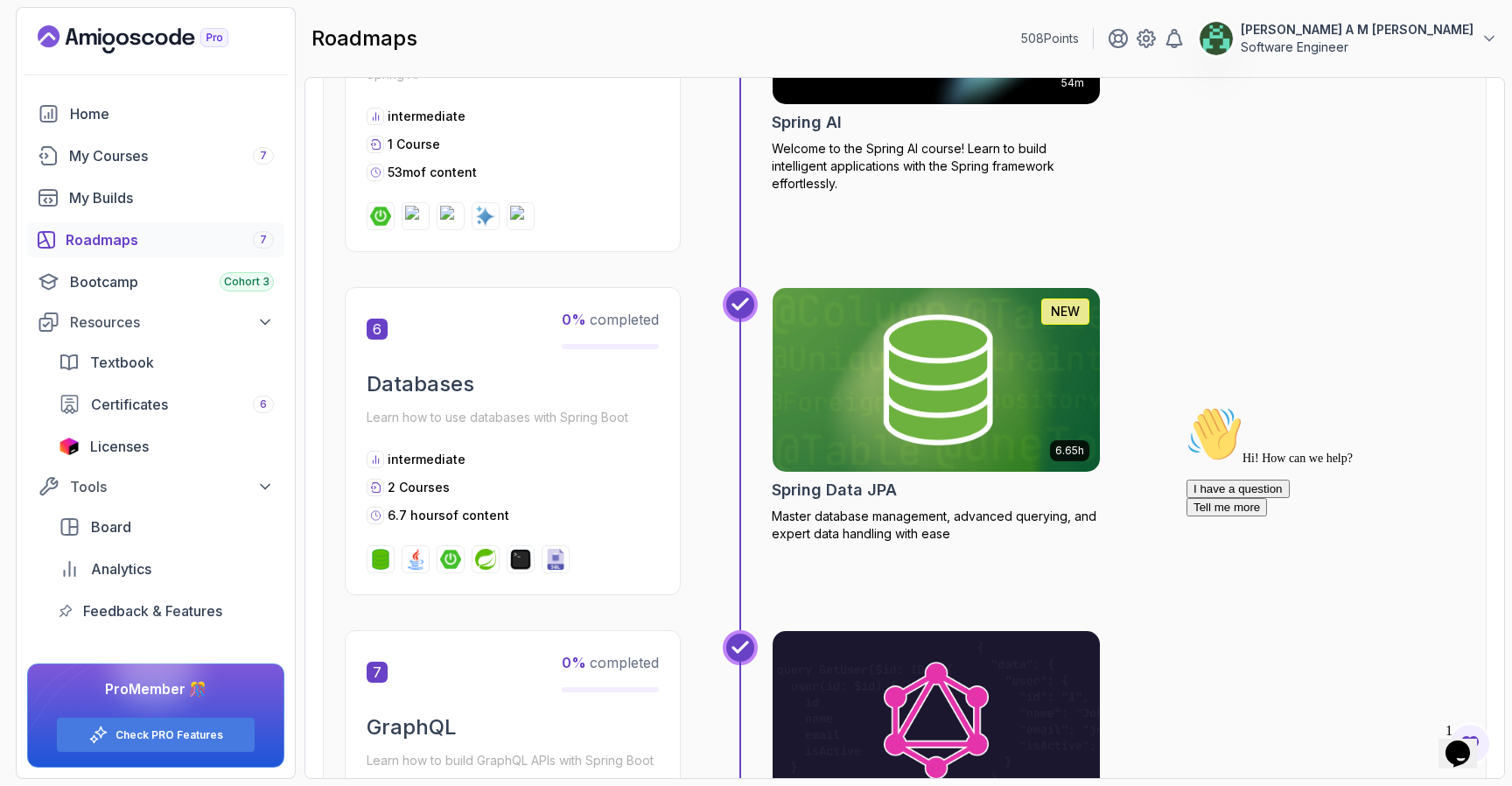
click at [892, 407] on img at bounding box center [936, 379] width 344 height 193
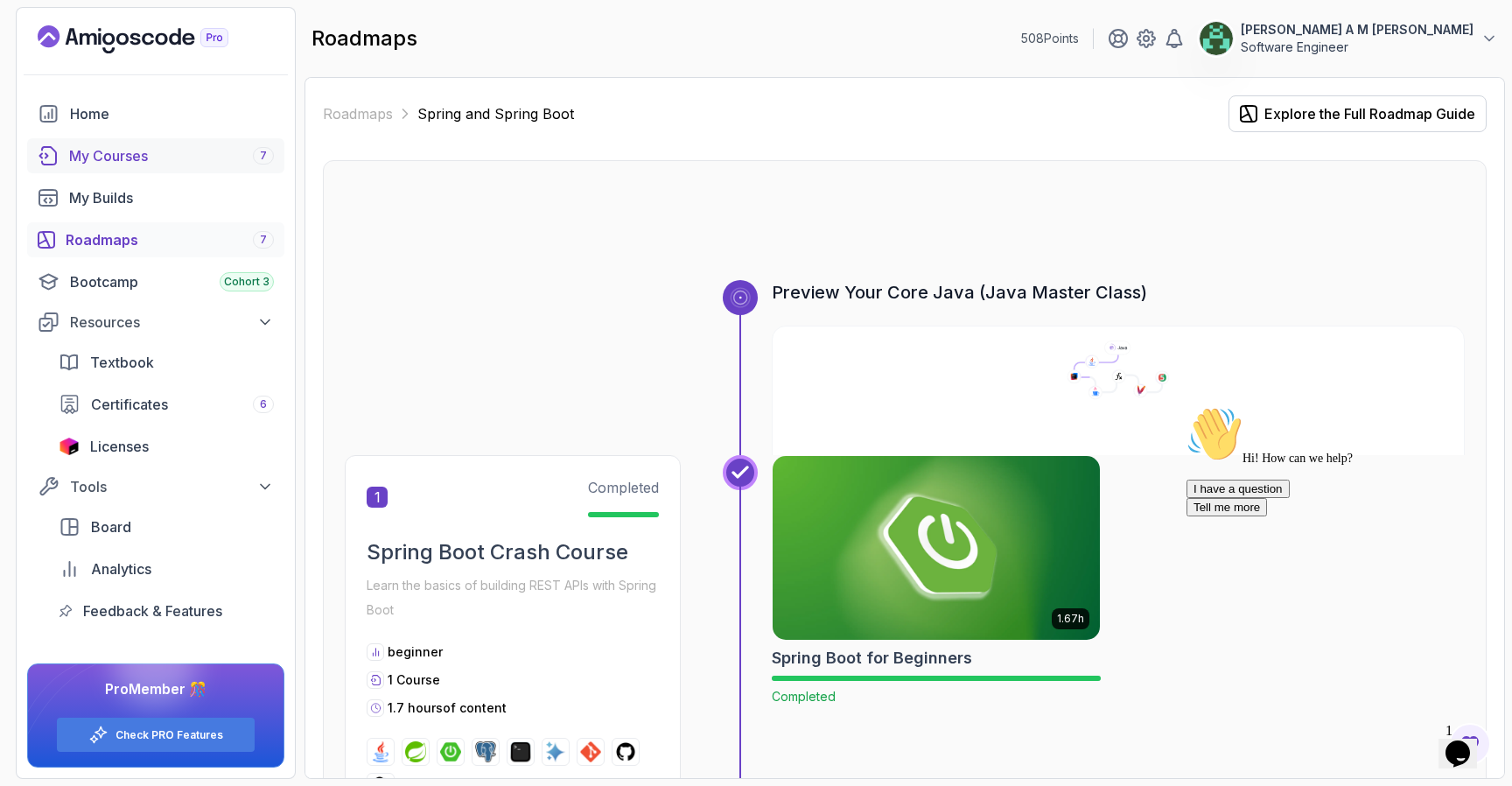
click at [176, 155] on div "My Courses 7" at bounding box center [172, 155] width 205 height 21
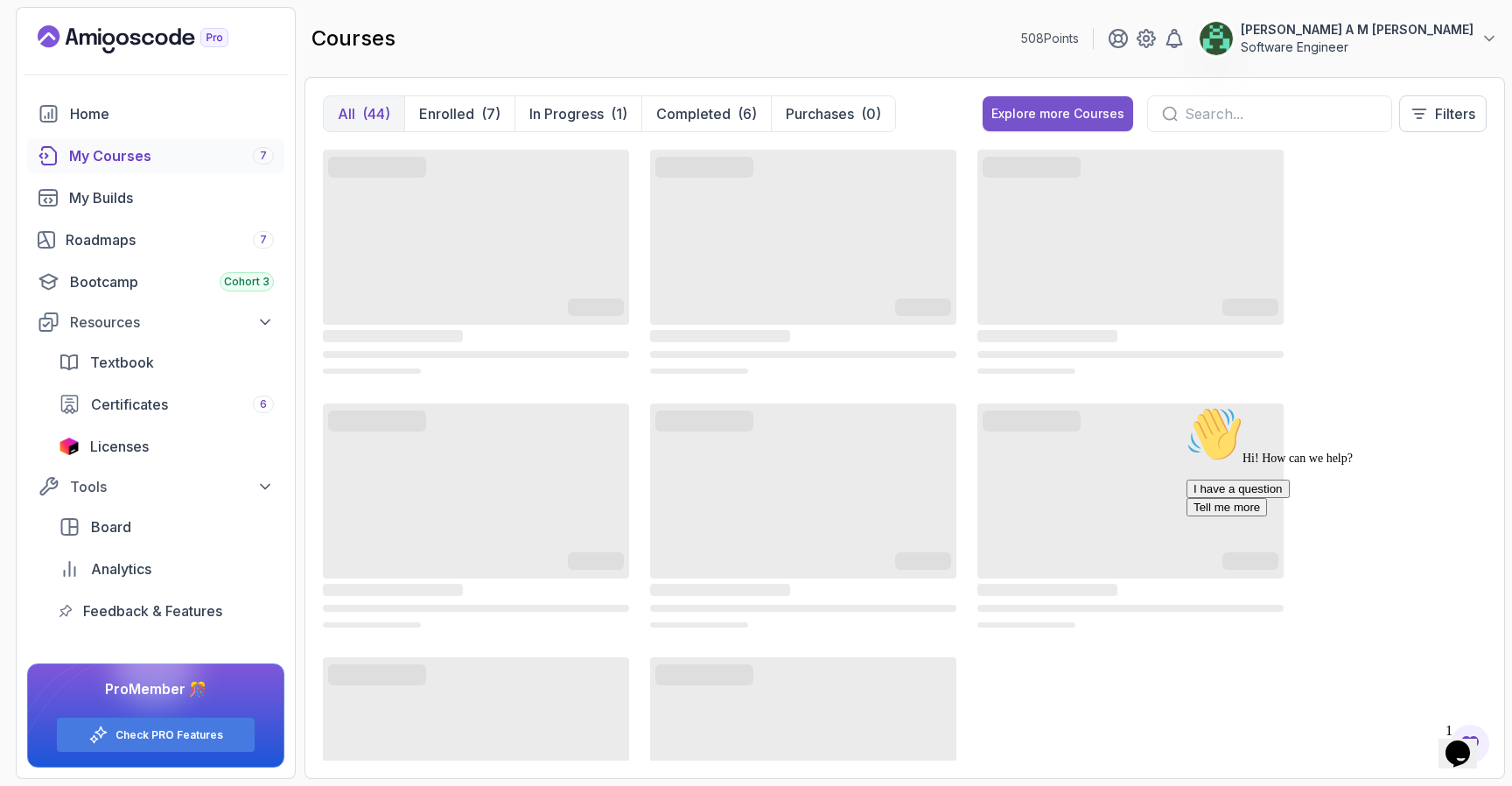
click at [1049, 125] on button "Explore more Courses" at bounding box center [1057, 113] width 150 height 35
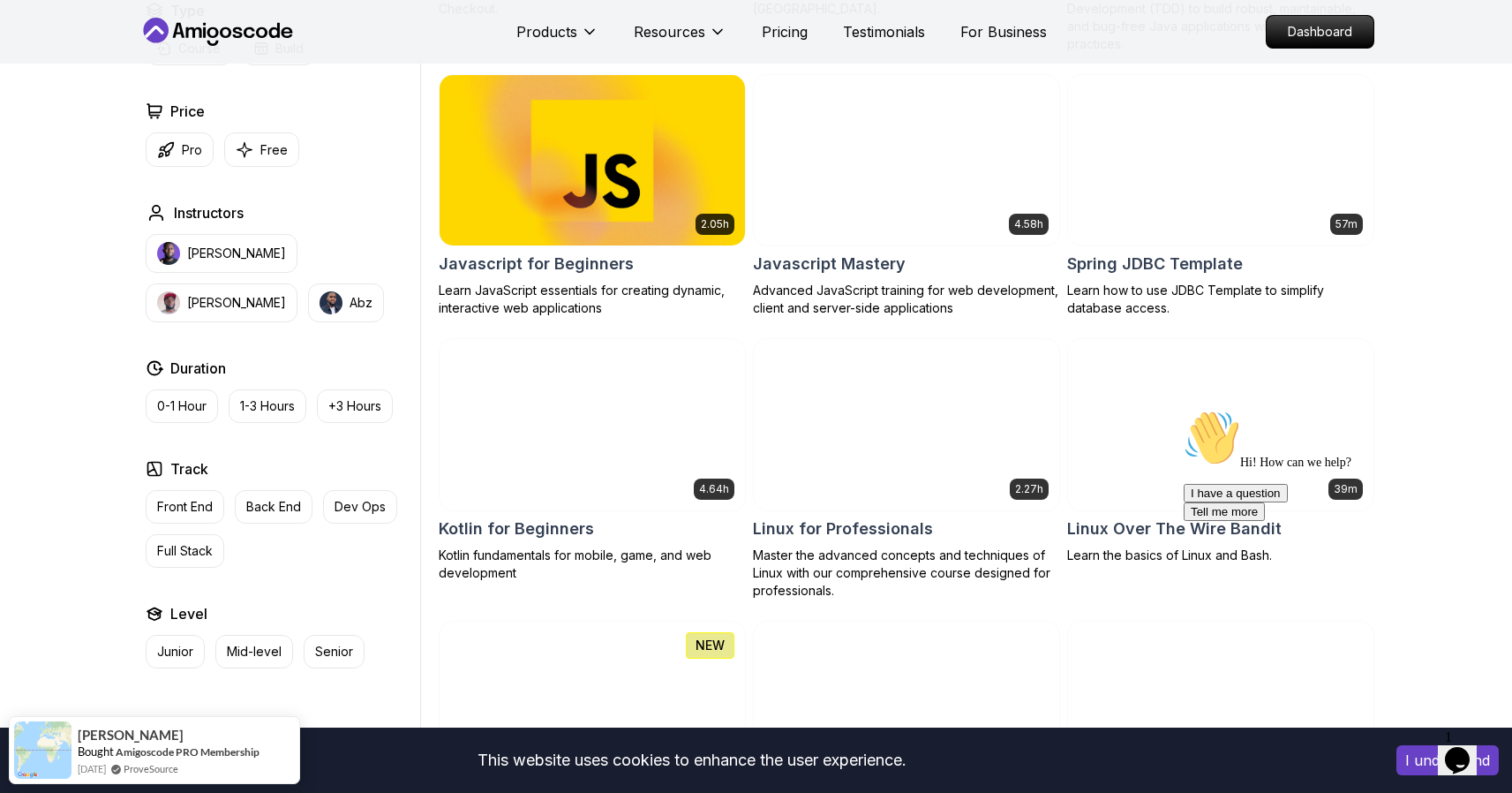
scroll to position [3286, 0]
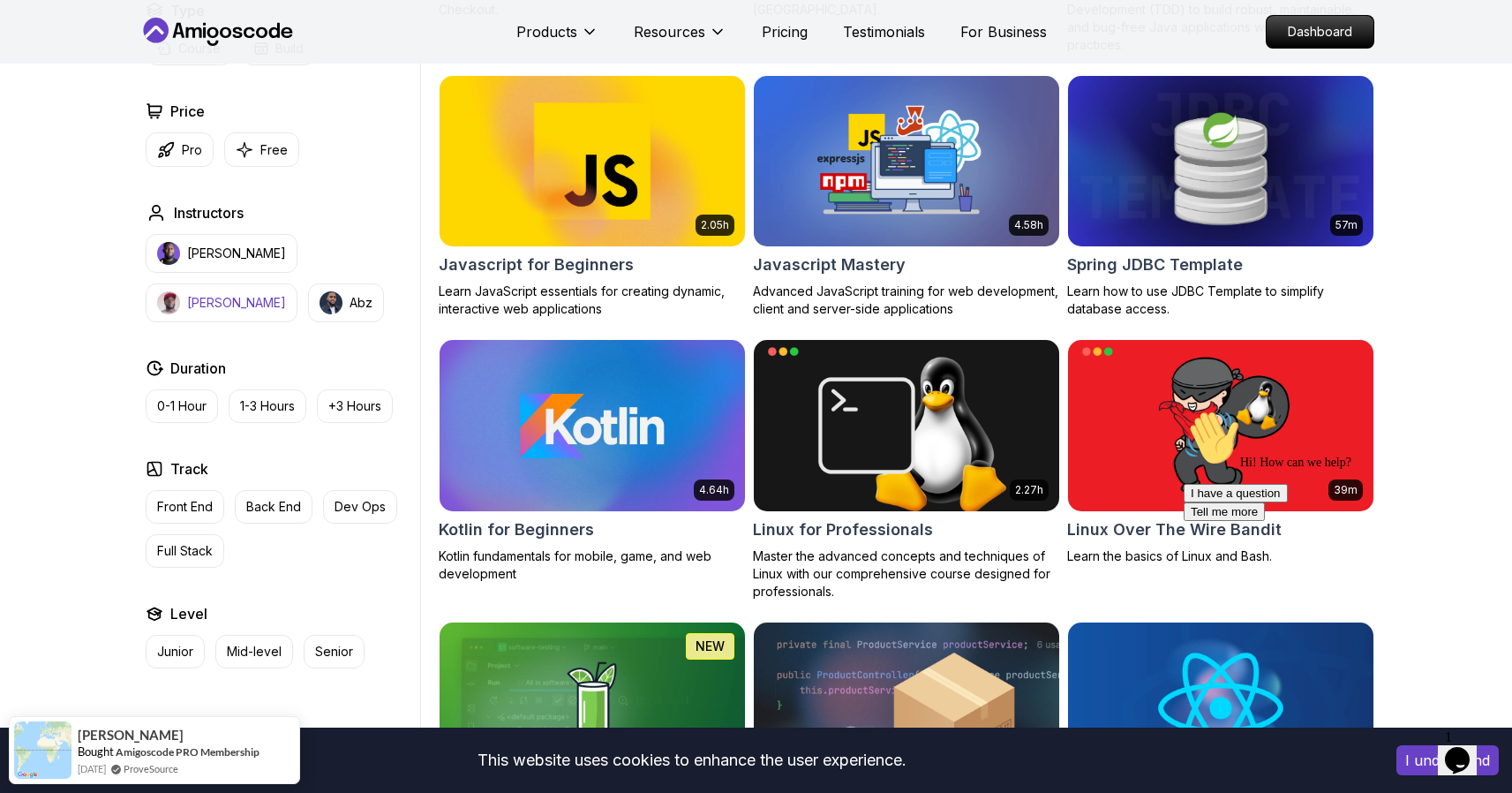
click at [181, 291] on img "button" at bounding box center [168, 302] width 23 height 23
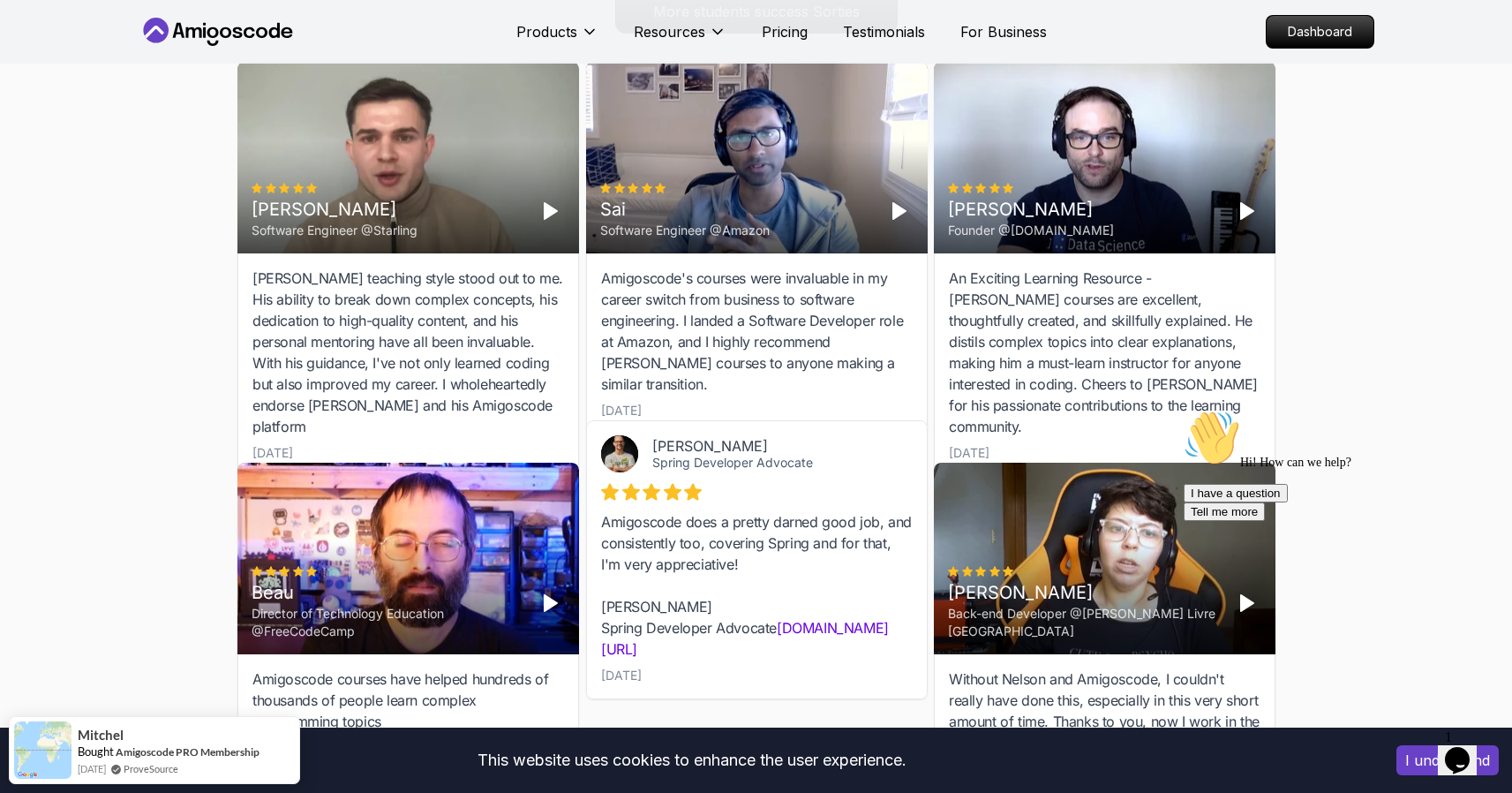
scroll to position [2157, 0]
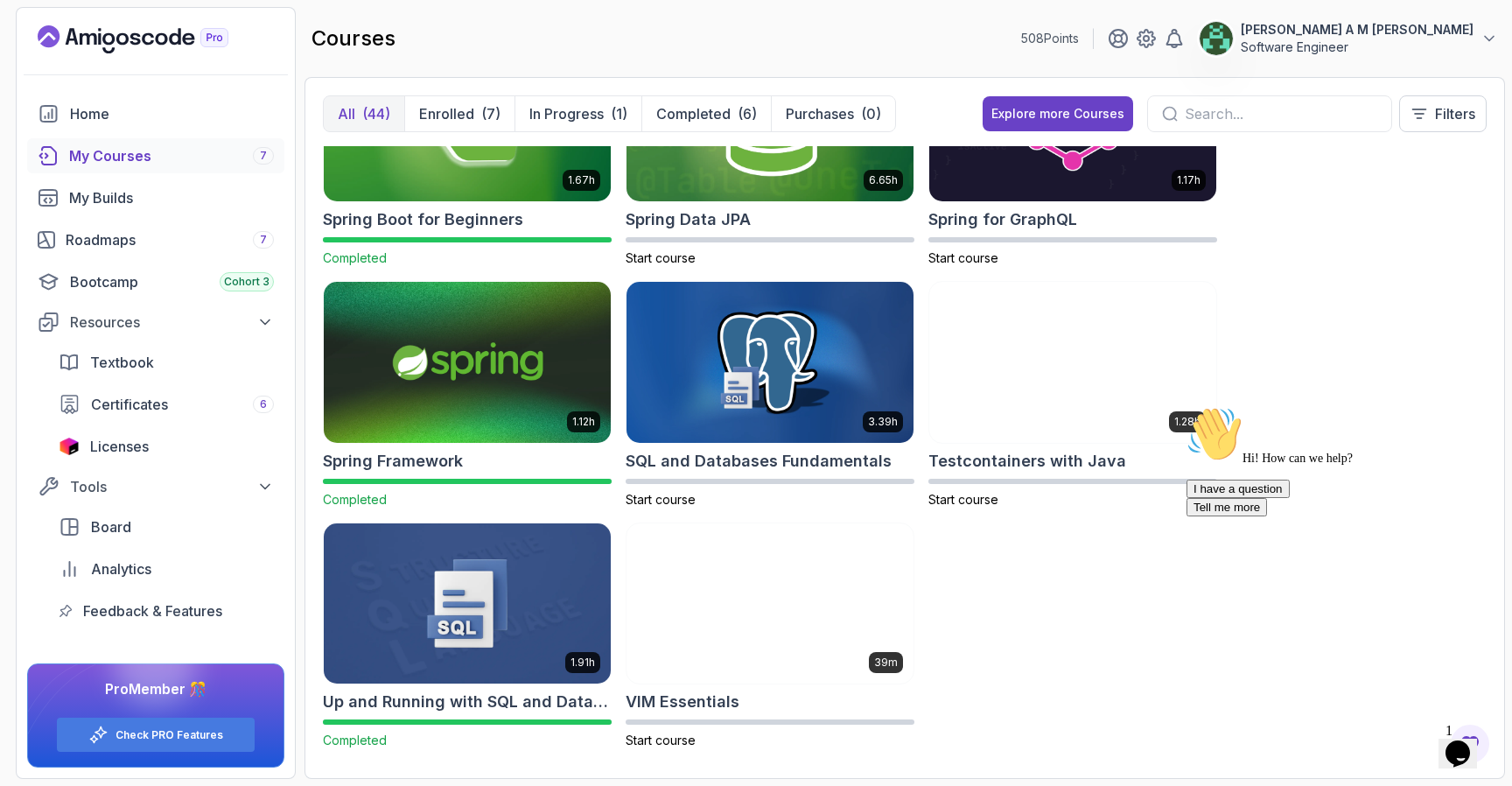
scroll to position [3004, 0]
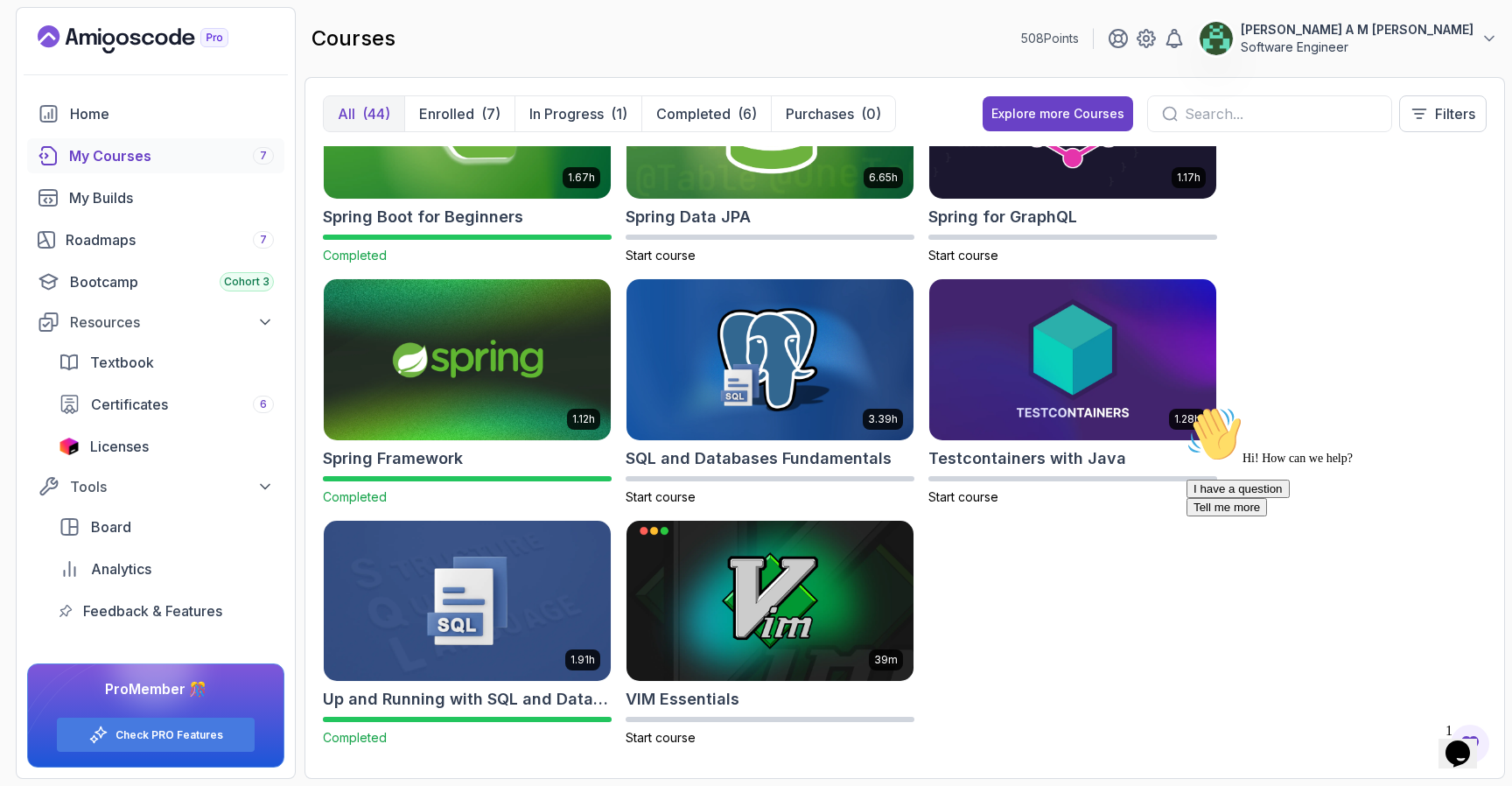
click at [1186, 406] on icon "Chat attention grabber" at bounding box center [1186, 406] width 0 height 0
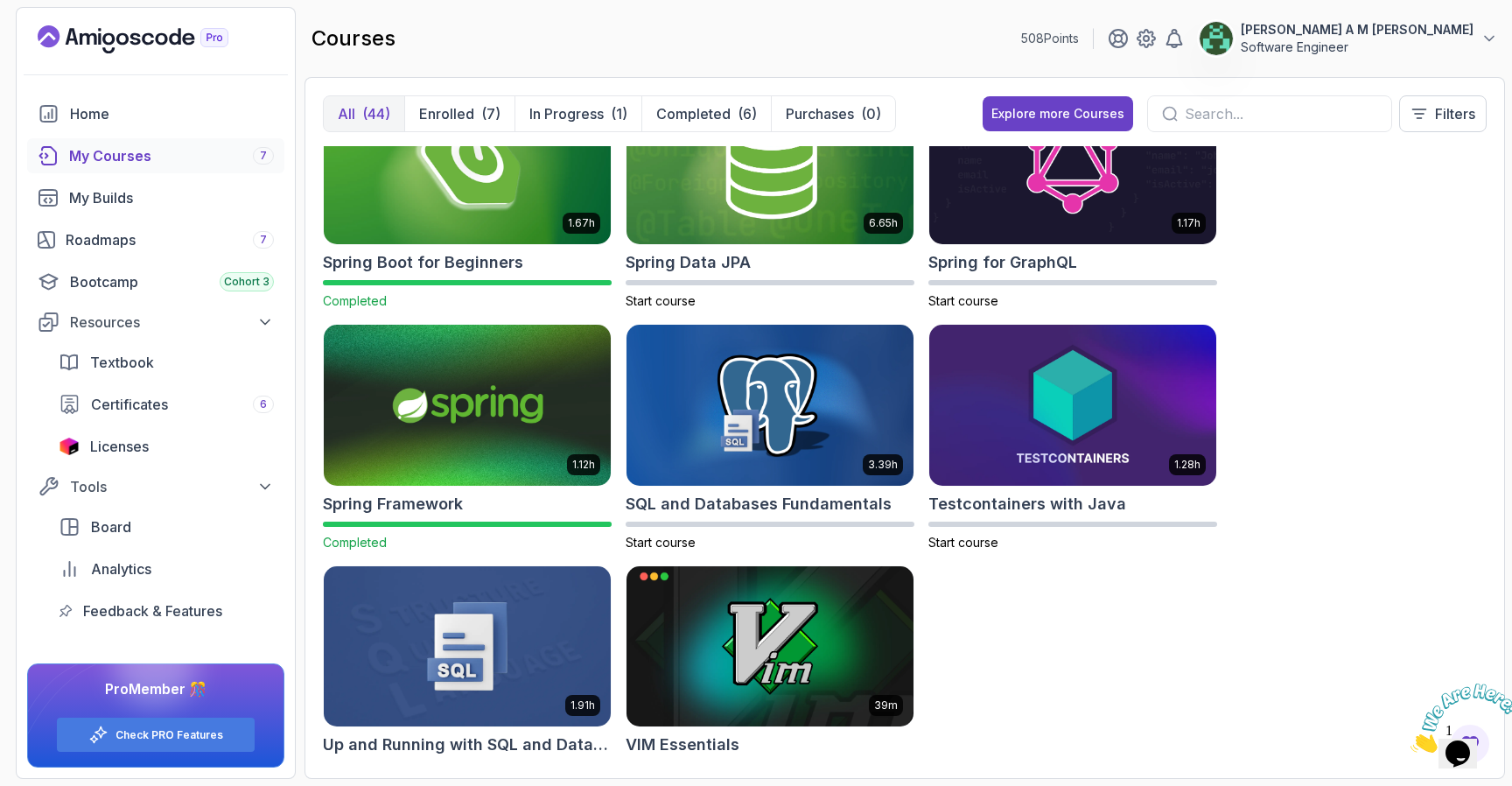
scroll to position [2931, 0]
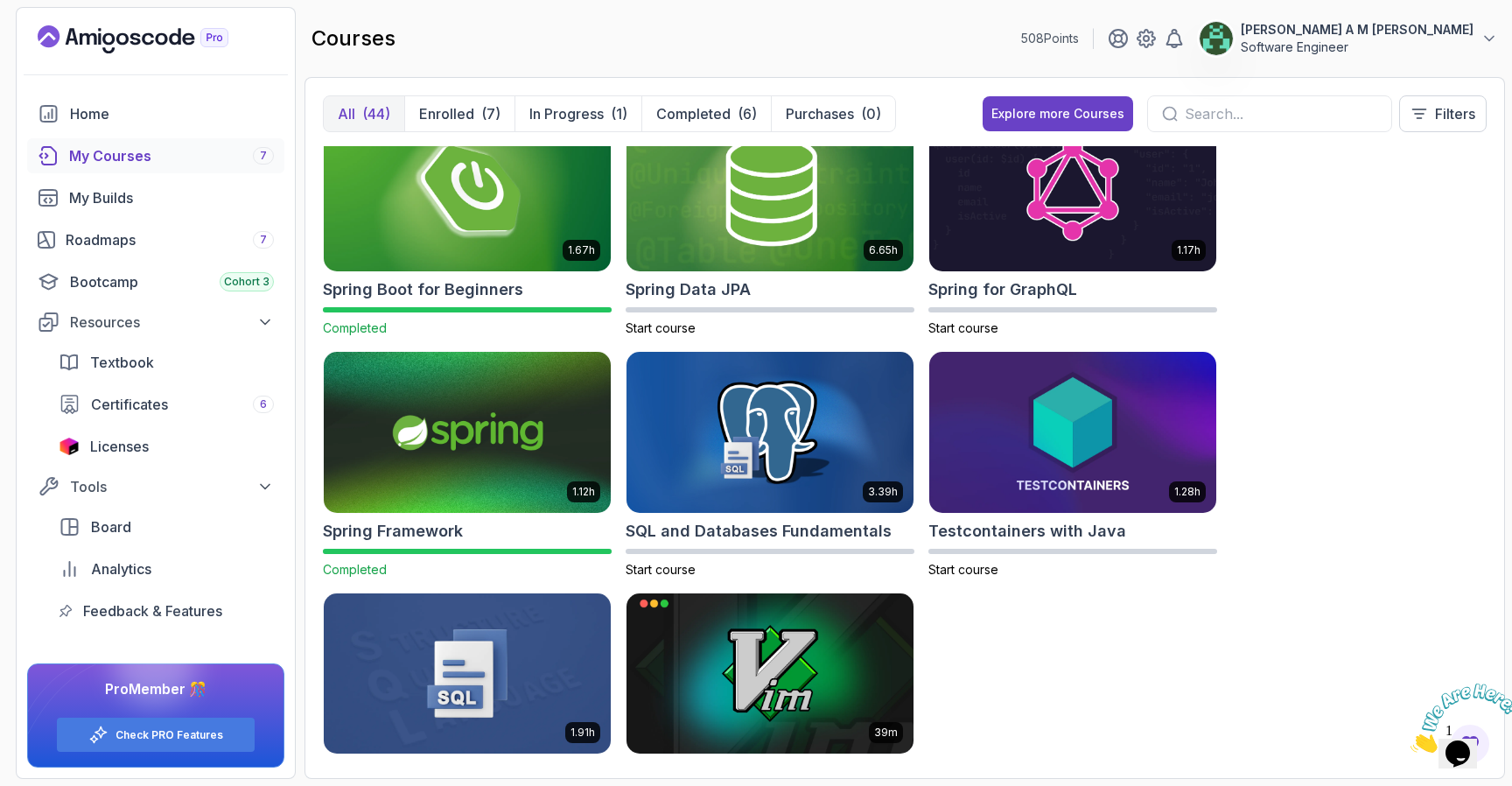
click at [1411, 741] on icon "Close" at bounding box center [1411, 748] width 0 height 15
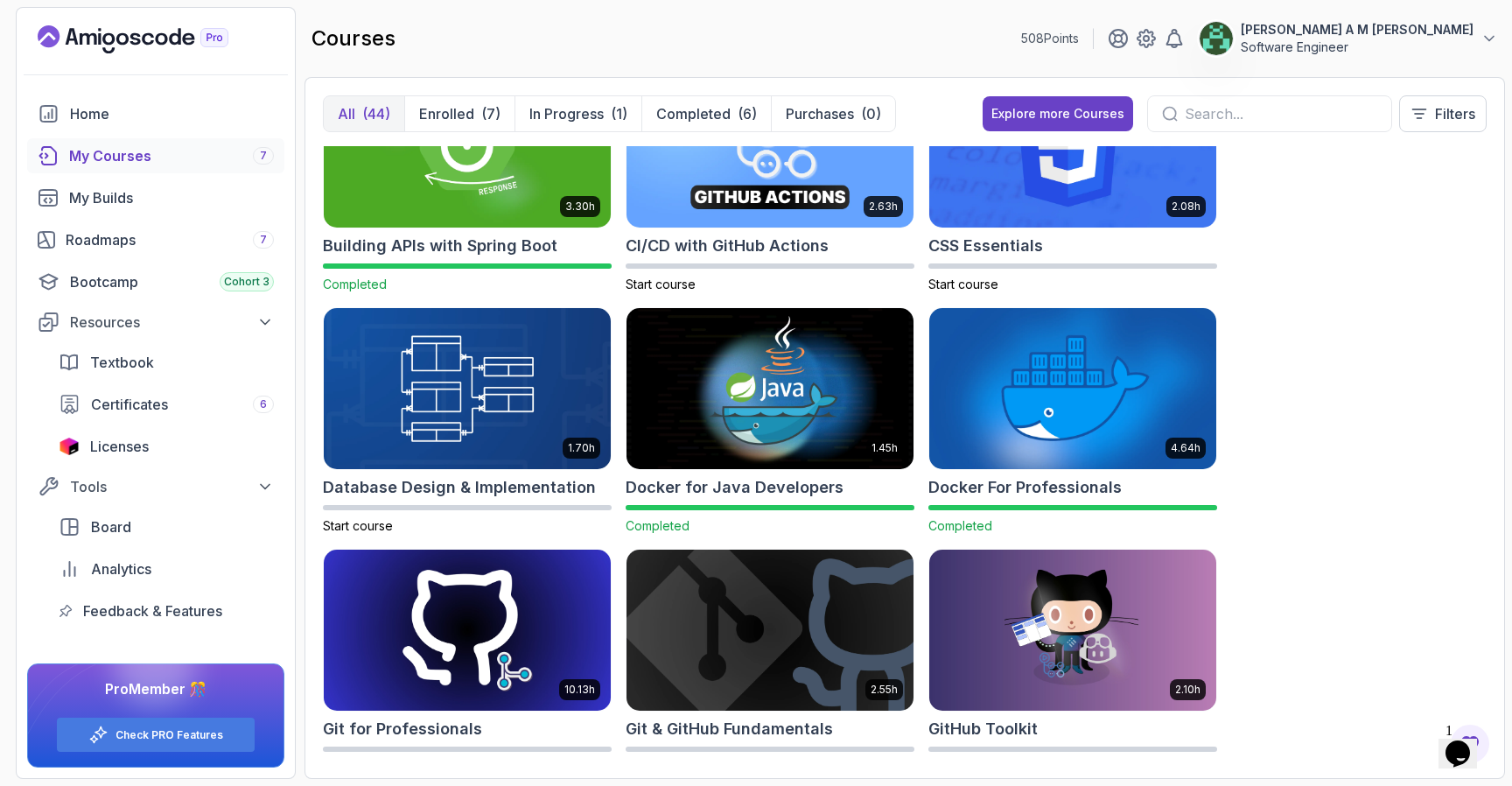
scroll to position [0, 0]
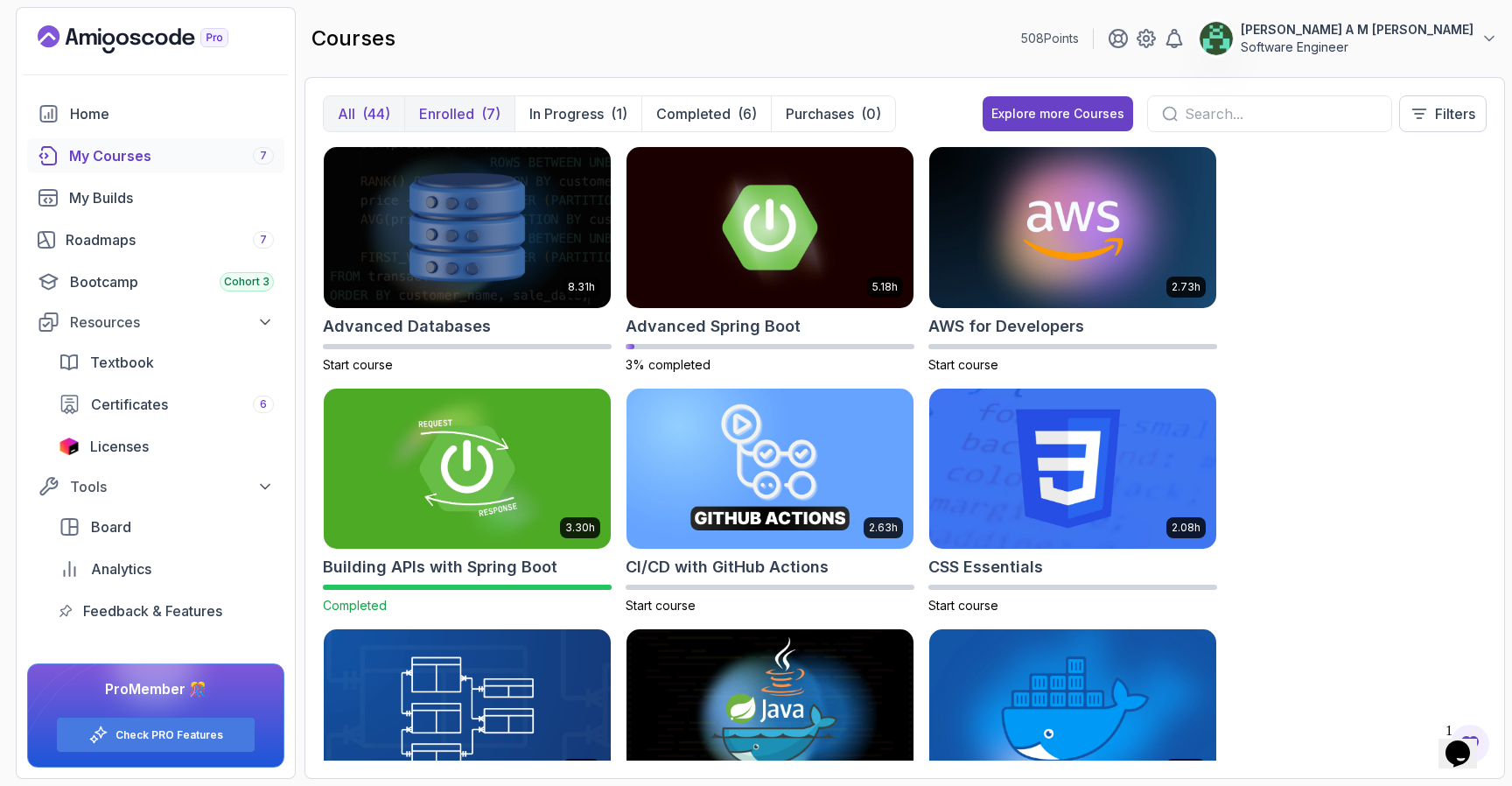
click at [474, 111] on button "Enrolled (7)" at bounding box center [459, 113] width 111 height 35
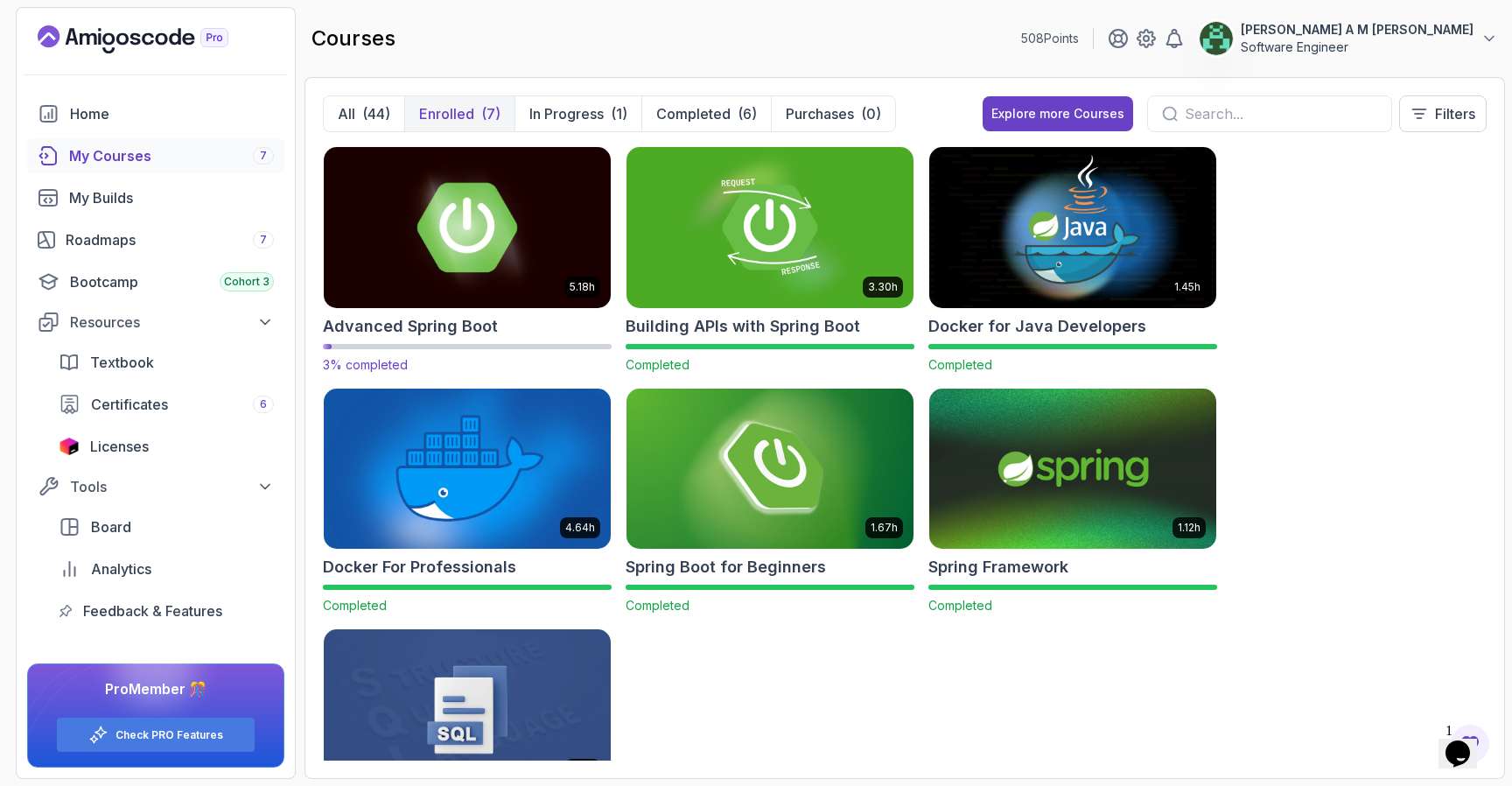
click at [494, 236] on img at bounding box center [467, 227] width 301 height 169
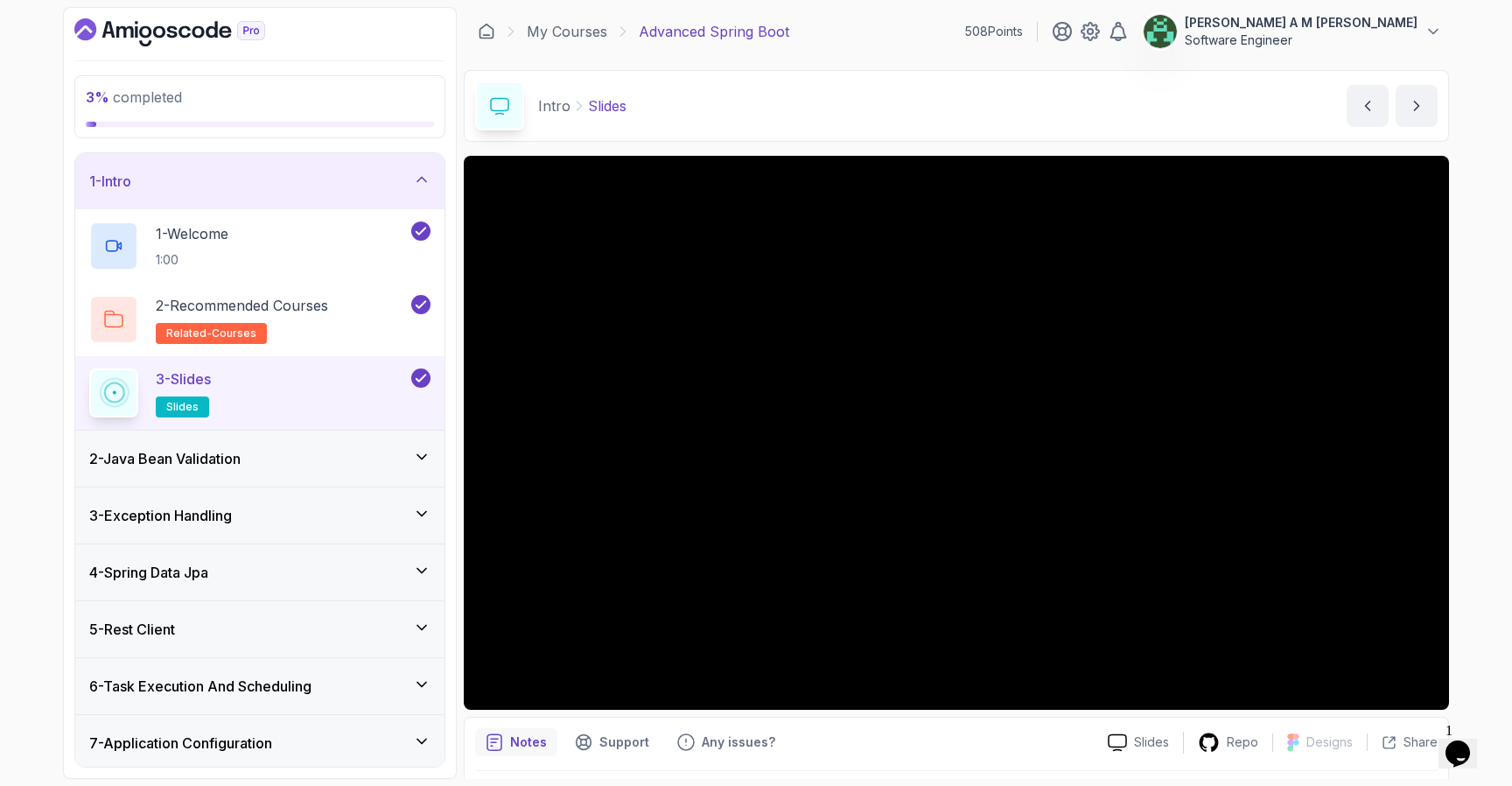
click at [410, 190] on div "1 - Intro" at bounding box center [260, 181] width 341 height 21
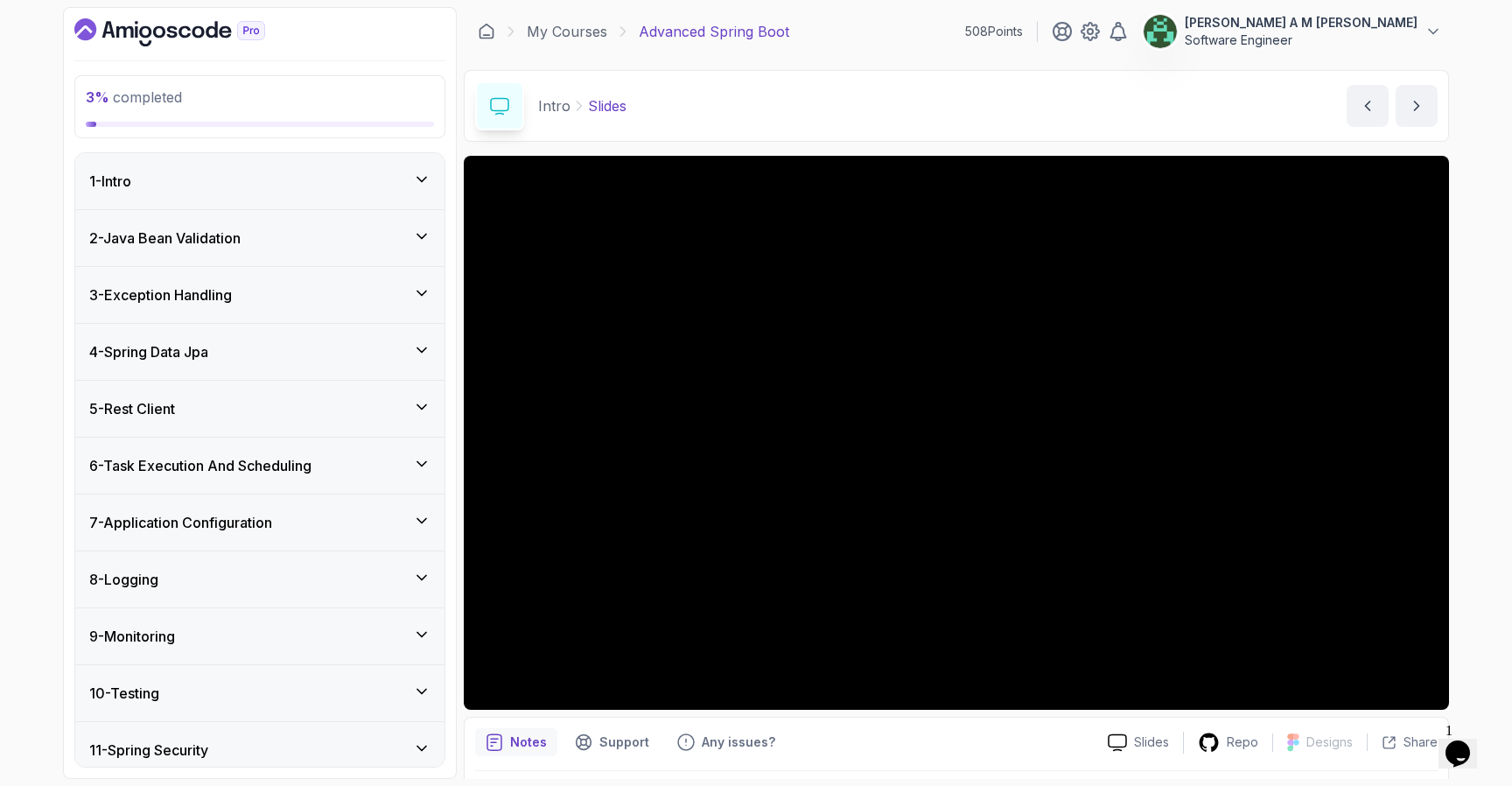
click at [387, 252] on div "2 - Java Bean Validation" at bounding box center [260, 238] width 369 height 56
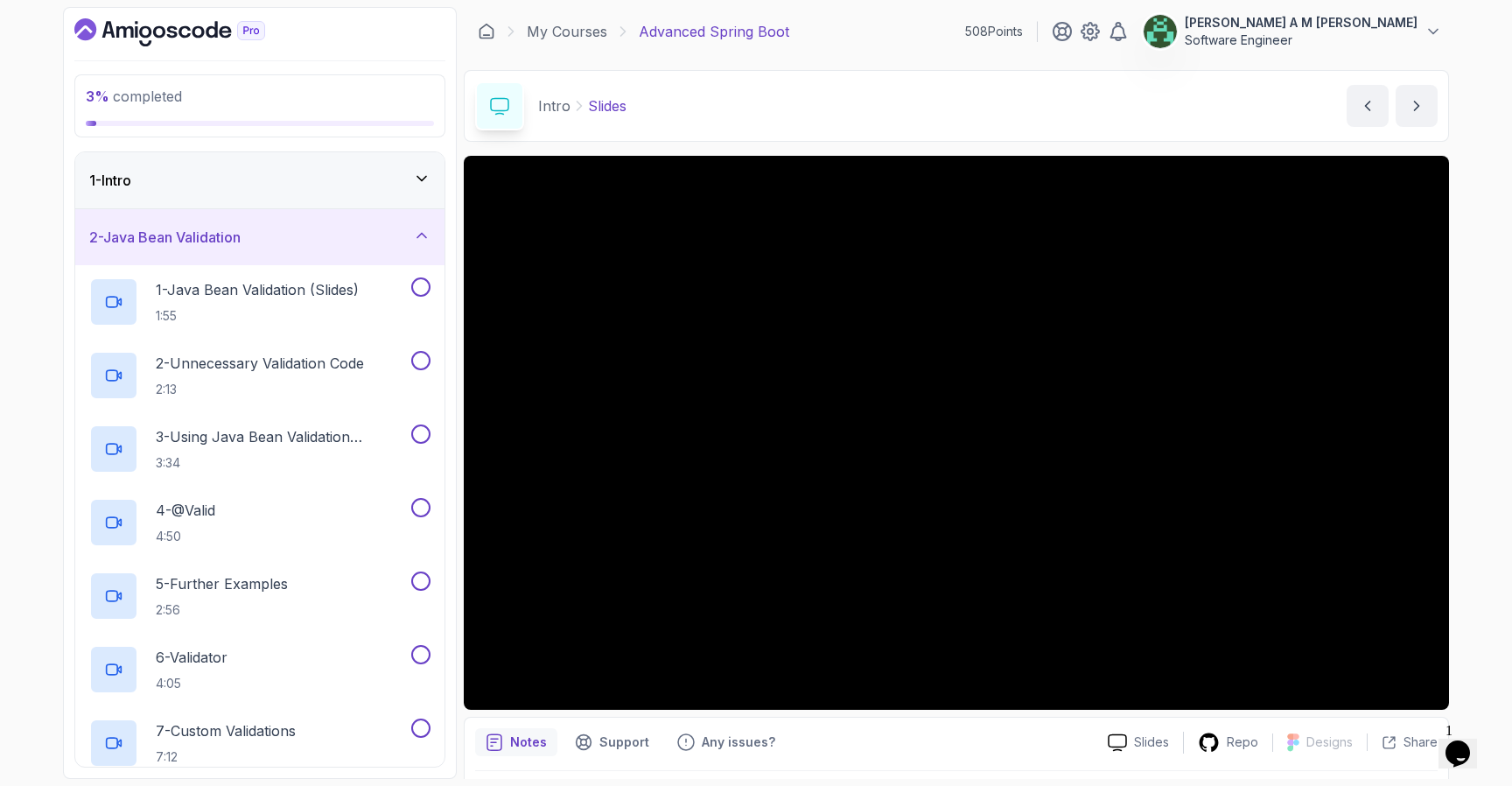
click at [387, 252] on div "2 - Java Bean Validation" at bounding box center [260, 237] width 369 height 56
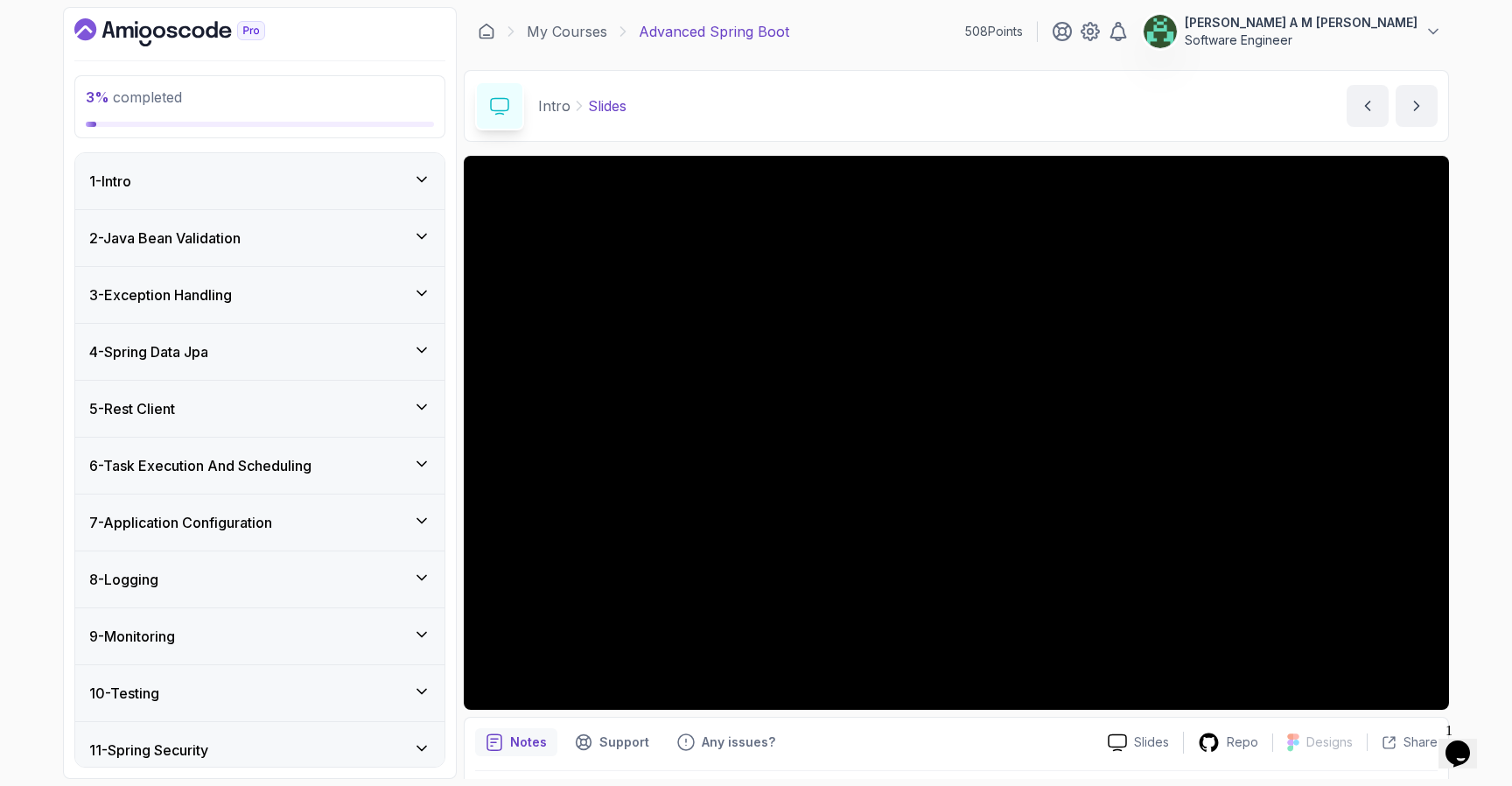
click at [375, 279] on div "3 - Exception Handling" at bounding box center [260, 294] width 369 height 56
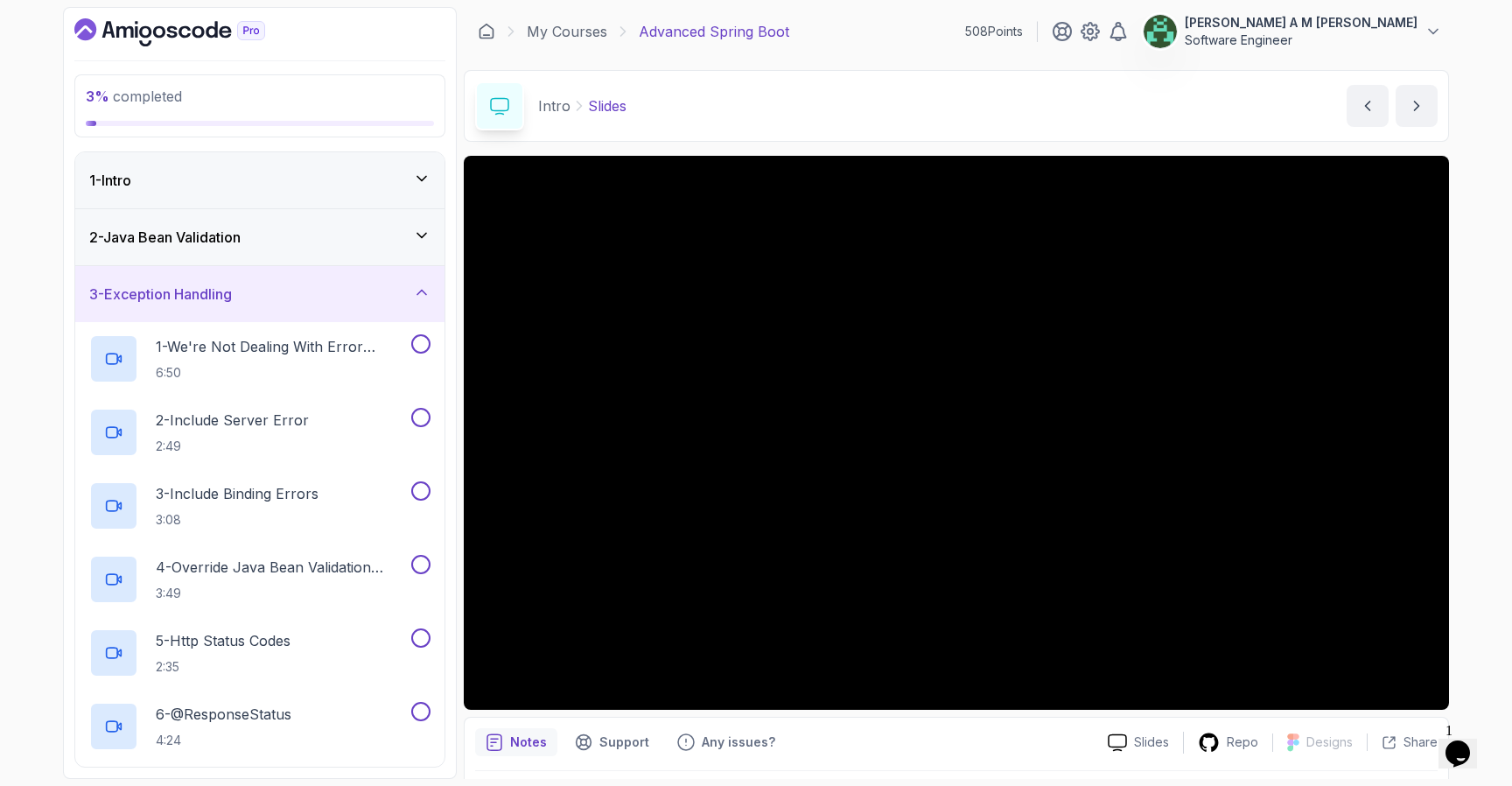
click at [375, 279] on div "3 - Exception Handling" at bounding box center [260, 293] width 369 height 56
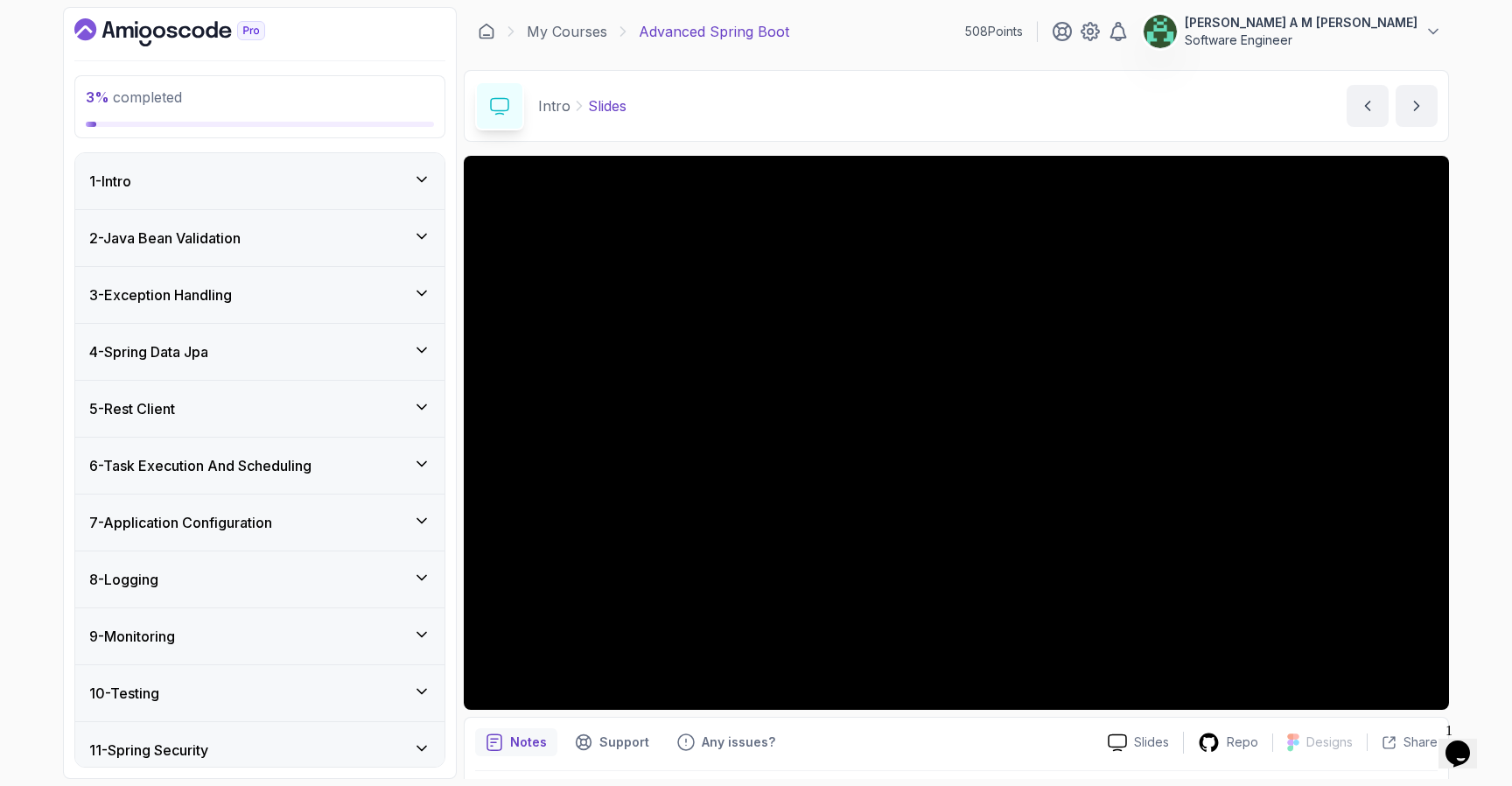
scroll to position [125, 0]
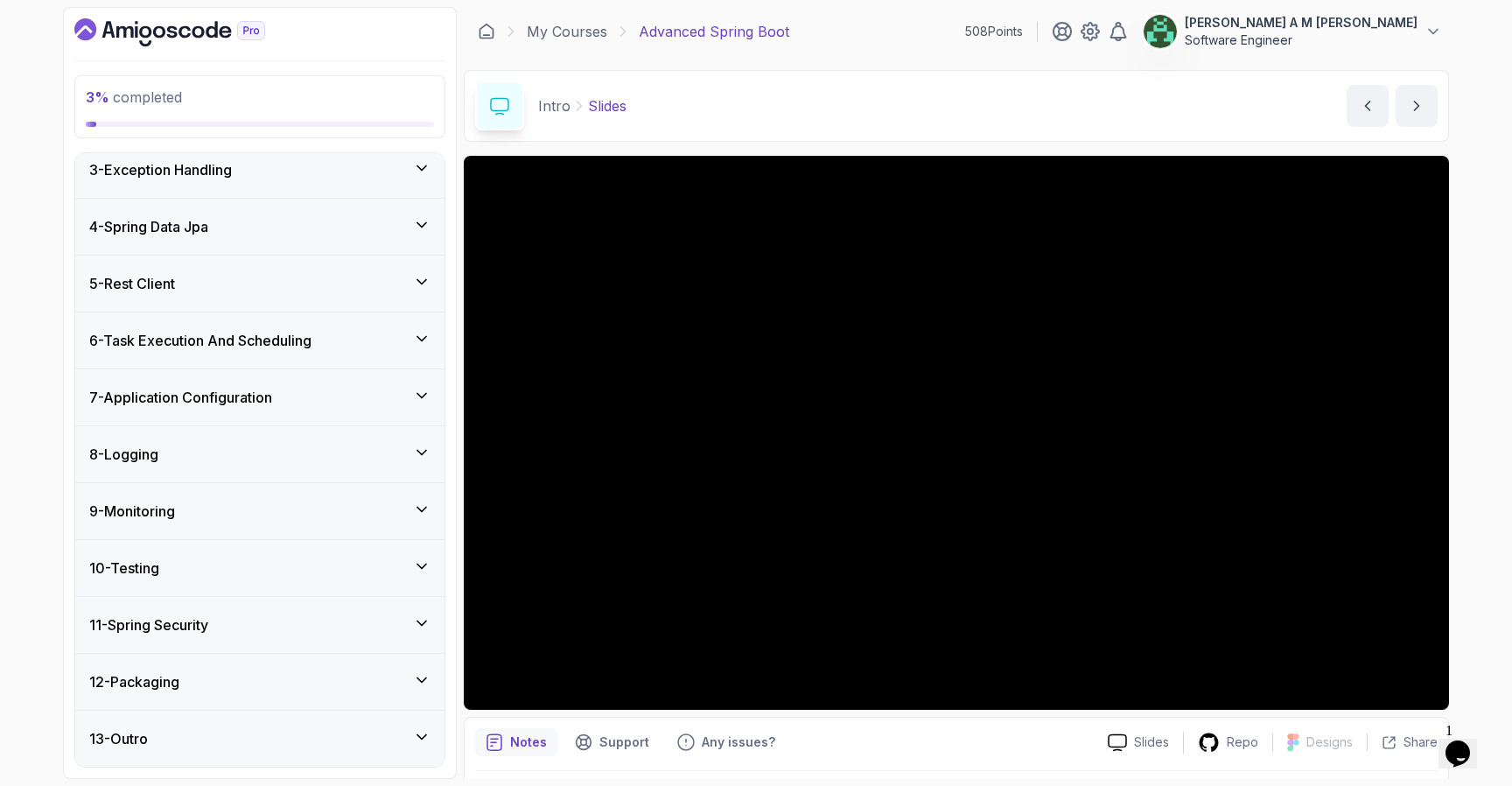
click at [309, 333] on h3 "6 - Task Execution And Scheduling" at bounding box center [200, 340] width 222 height 21
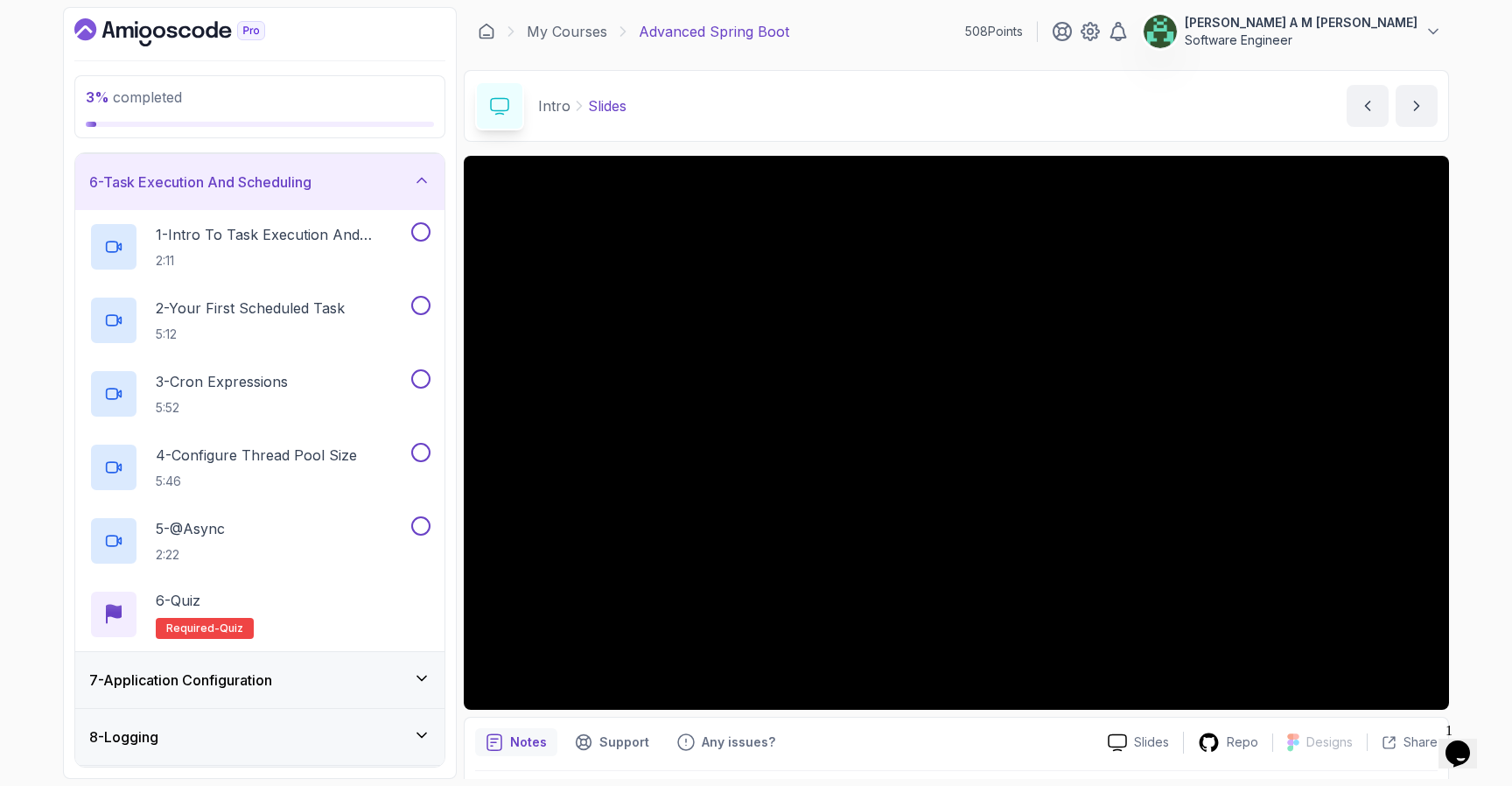
click at [351, 185] on div "6 - Task Execution And Scheduling" at bounding box center [260, 182] width 341 height 21
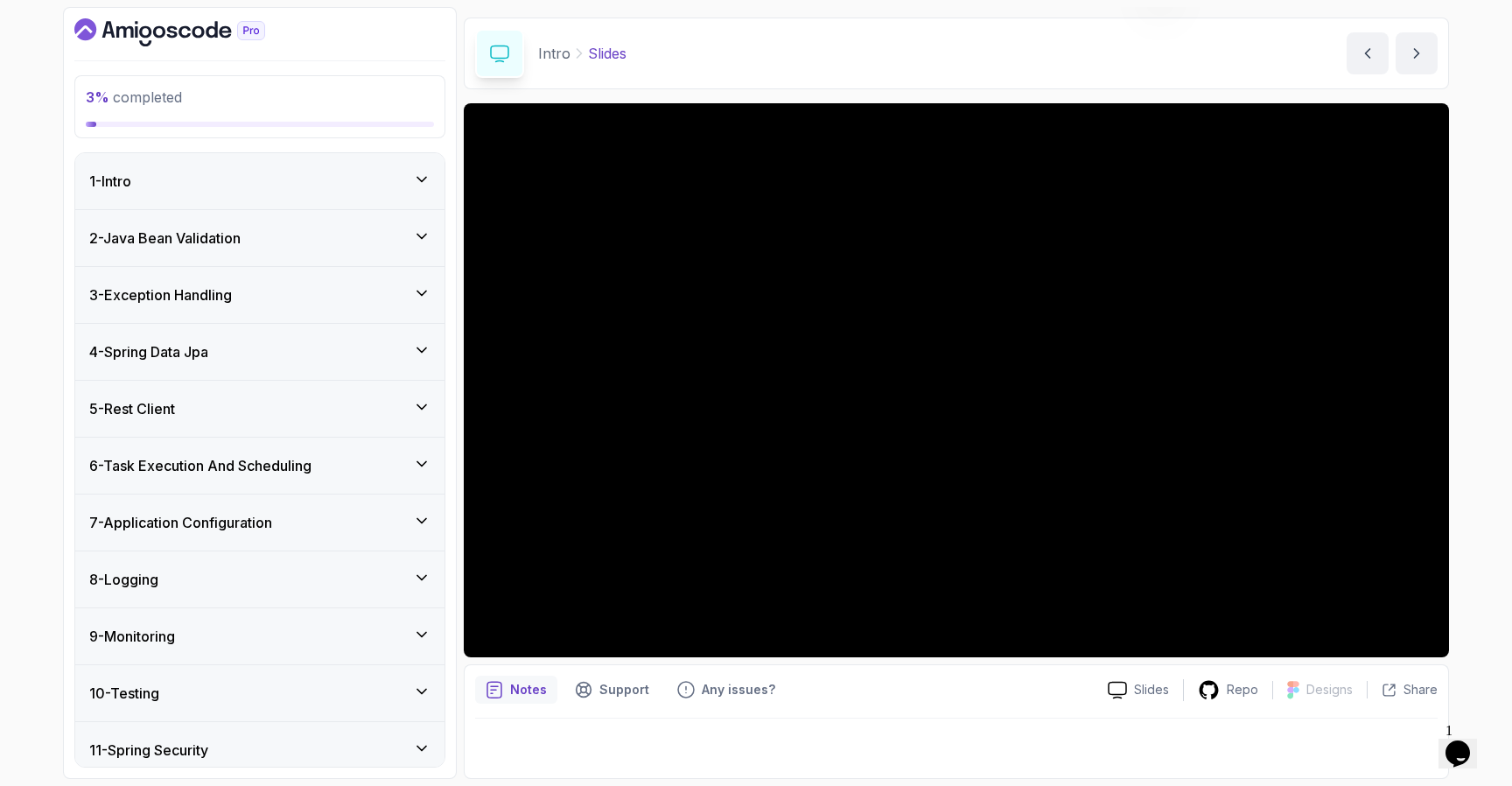
scroll to position [0, 0]
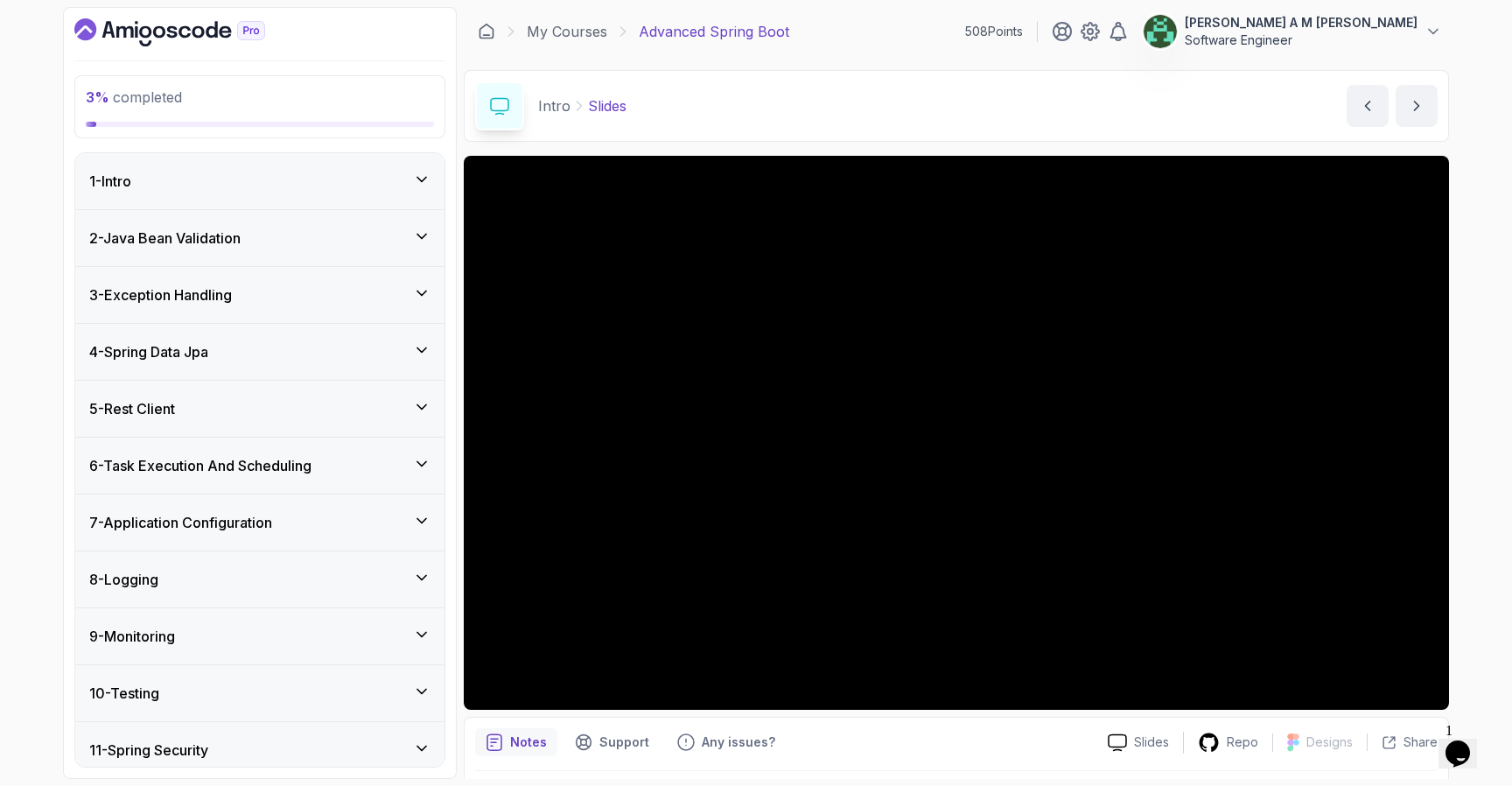
click at [355, 185] on div "1 - Intro" at bounding box center [260, 181] width 341 height 21
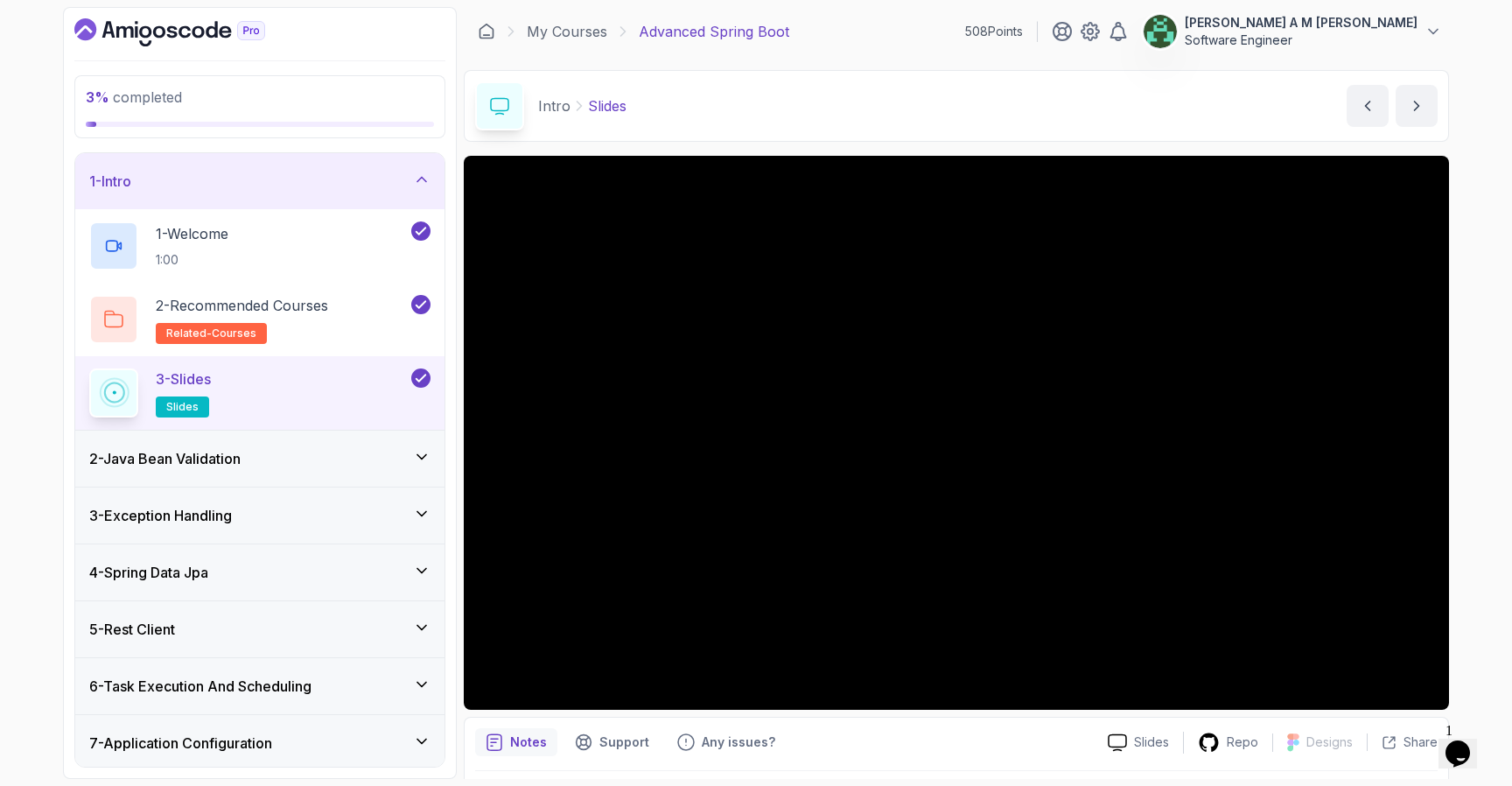
click at [355, 185] on div "1 - Intro" at bounding box center [260, 181] width 341 height 21
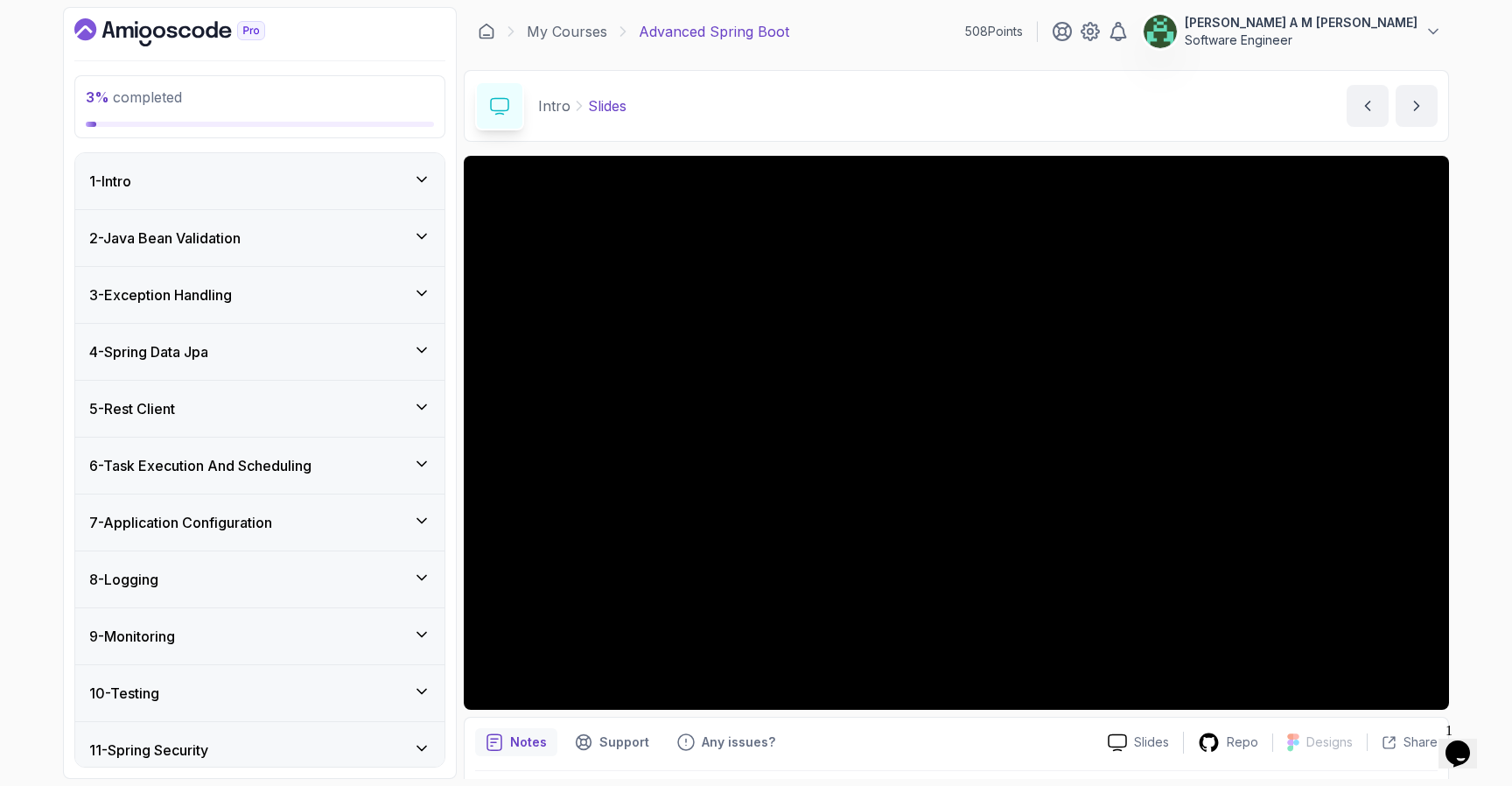
click at [342, 228] on div "2 - Java Bean Validation" at bounding box center [260, 238] width 341 height 21
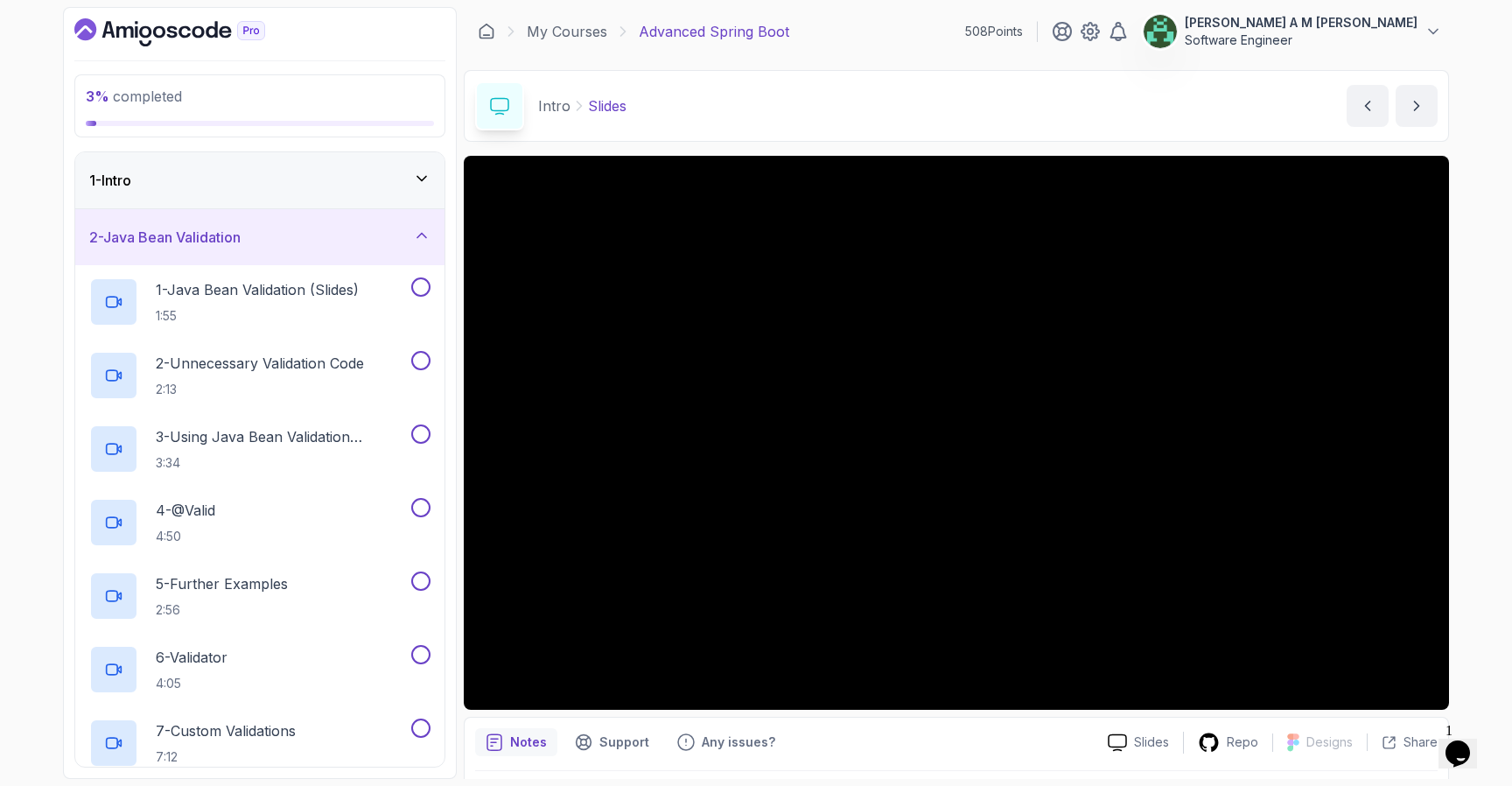
click at [342, 228] on div "2 - Java Bean Validation" at bounding box center [260, 237] width 341 height 21
